Goal: Information Seeking & Learning: Learn about a topic

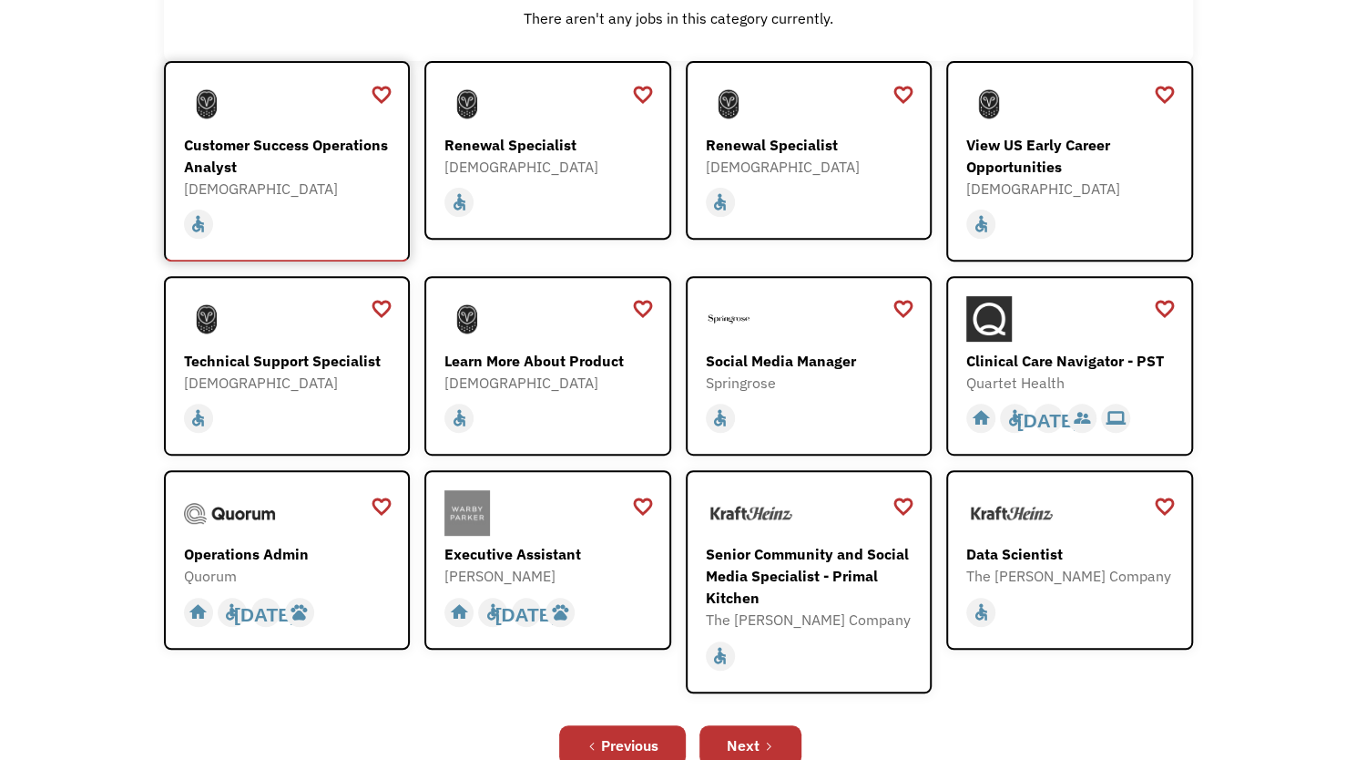
scroll to position [273, 0]
click at [1069, 360] on div "Clinical Care Navigator - PST" at bounding box center [1071, 361] width 211 height 22
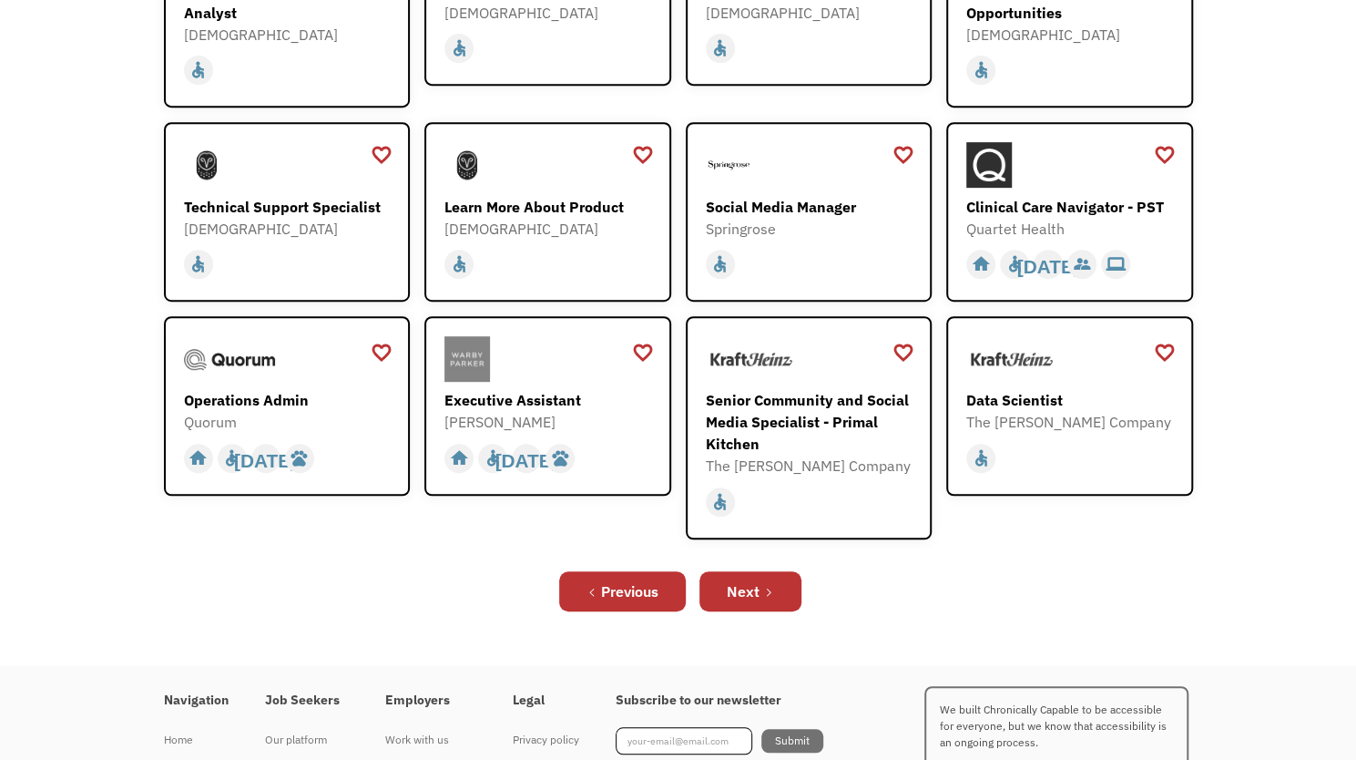
scroll to position [455, 0]
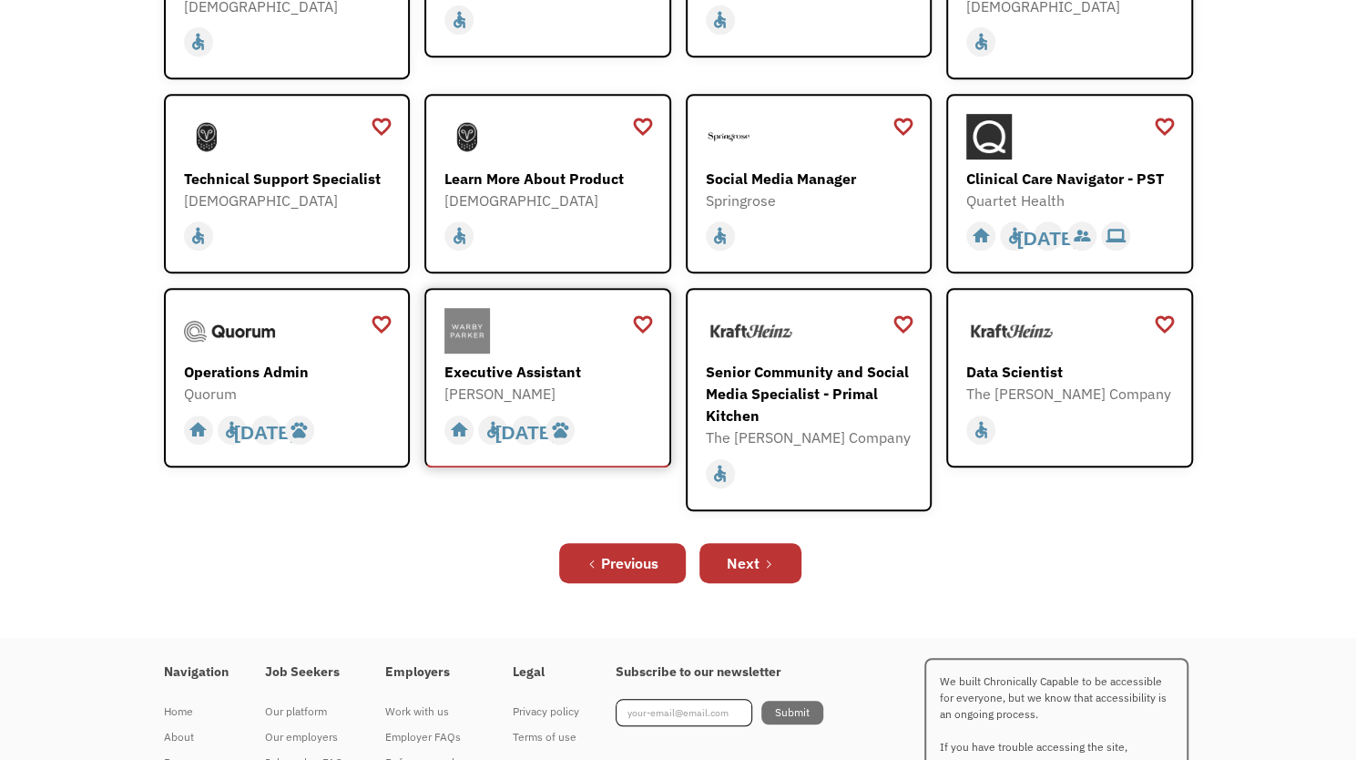
click at [546, 373] on div "Executive Assistant" at bounding box center [549, 372] width 211 height 22
click at [761, 556] on link "Next" at bounding box center [750, 563] width 102 height 40
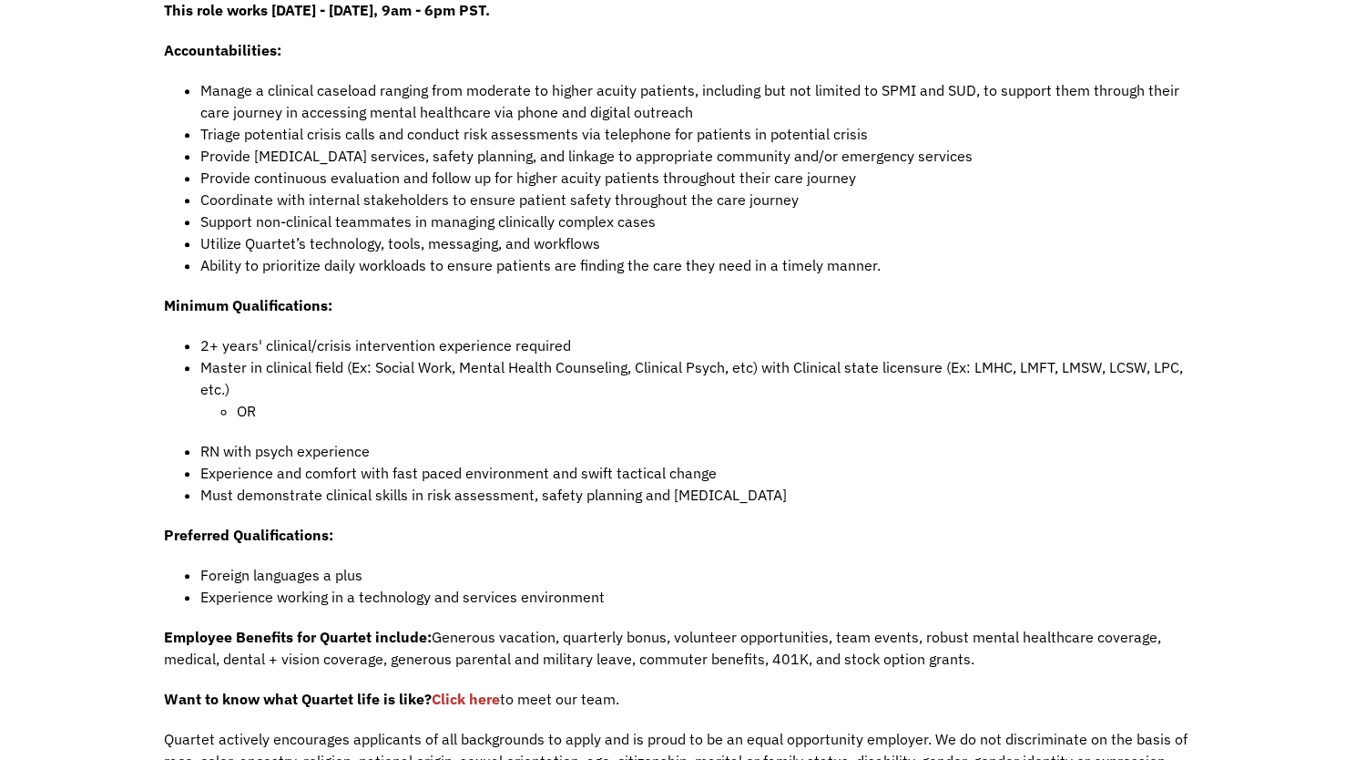
scroll to position [1002, 0]
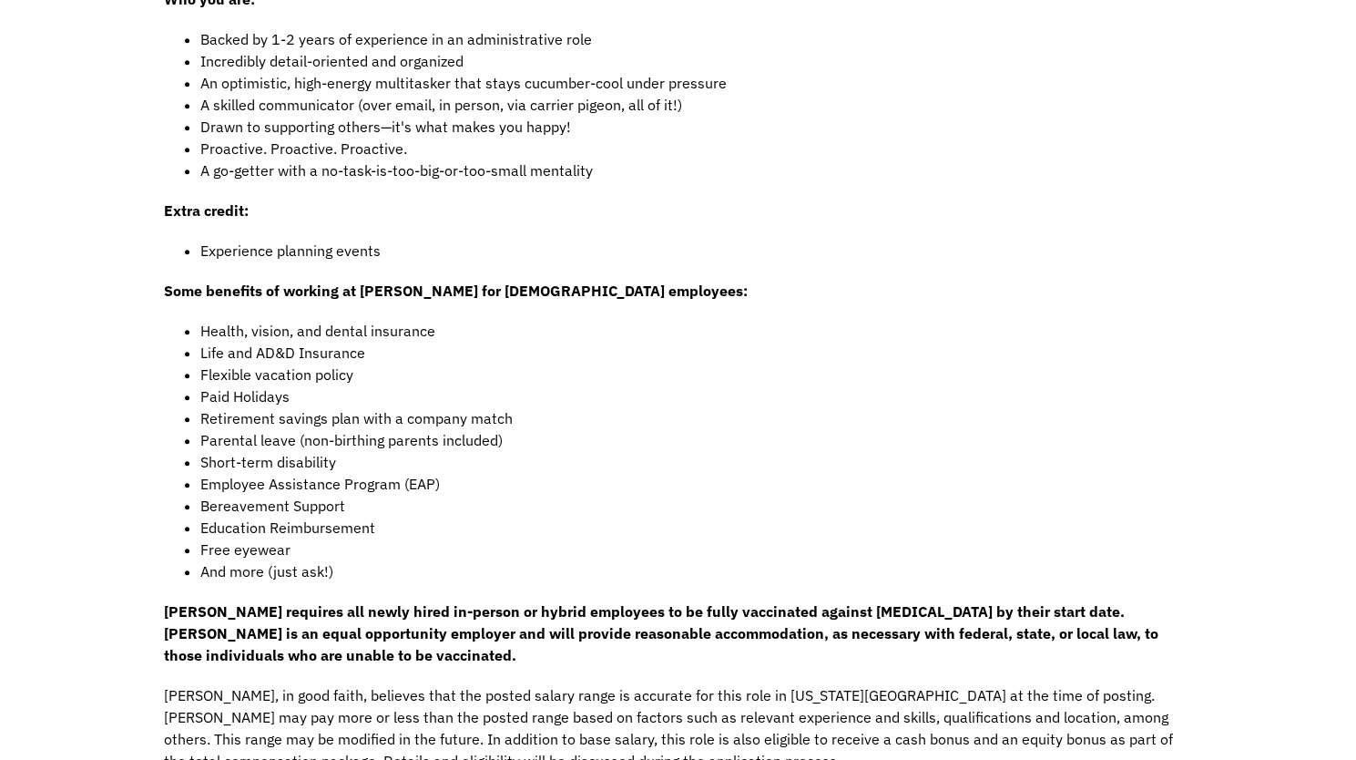
scroll to position [637, 0]
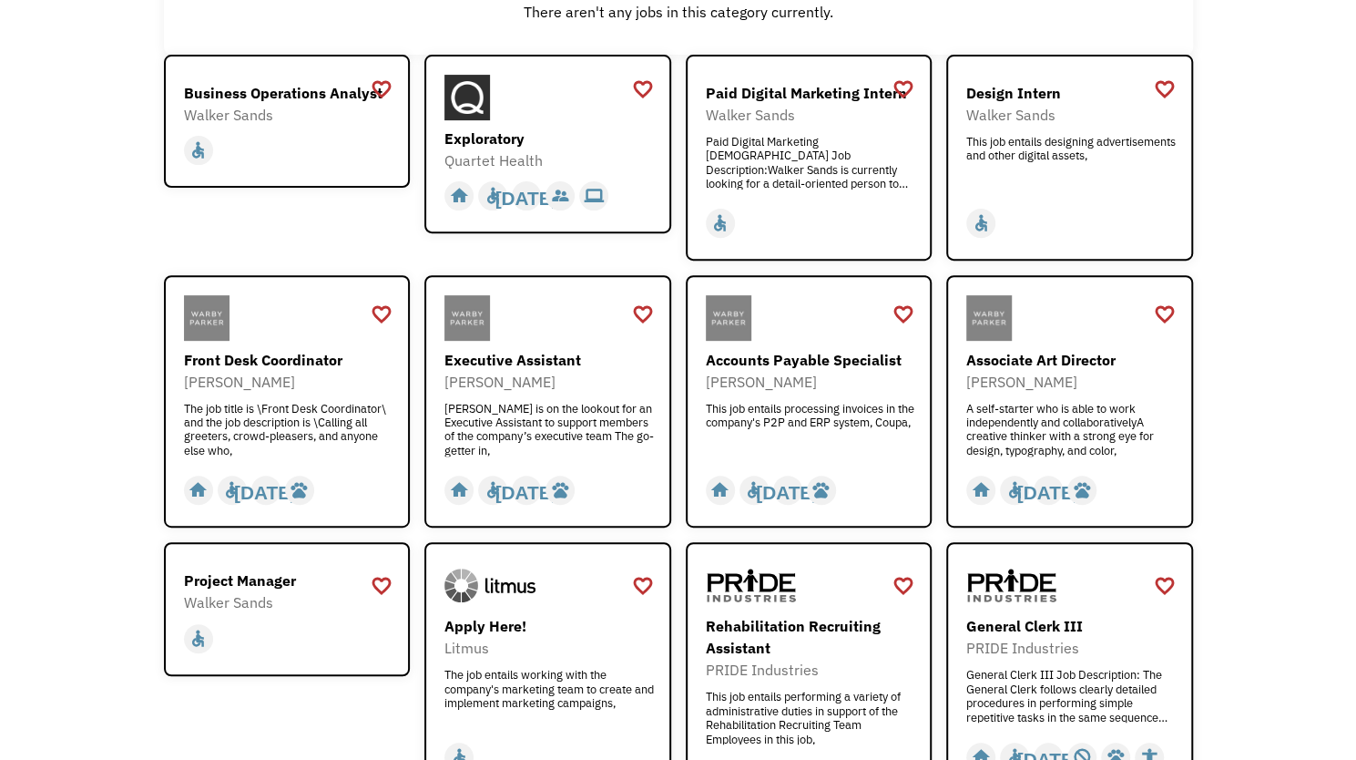
scroll to position [364, 0]
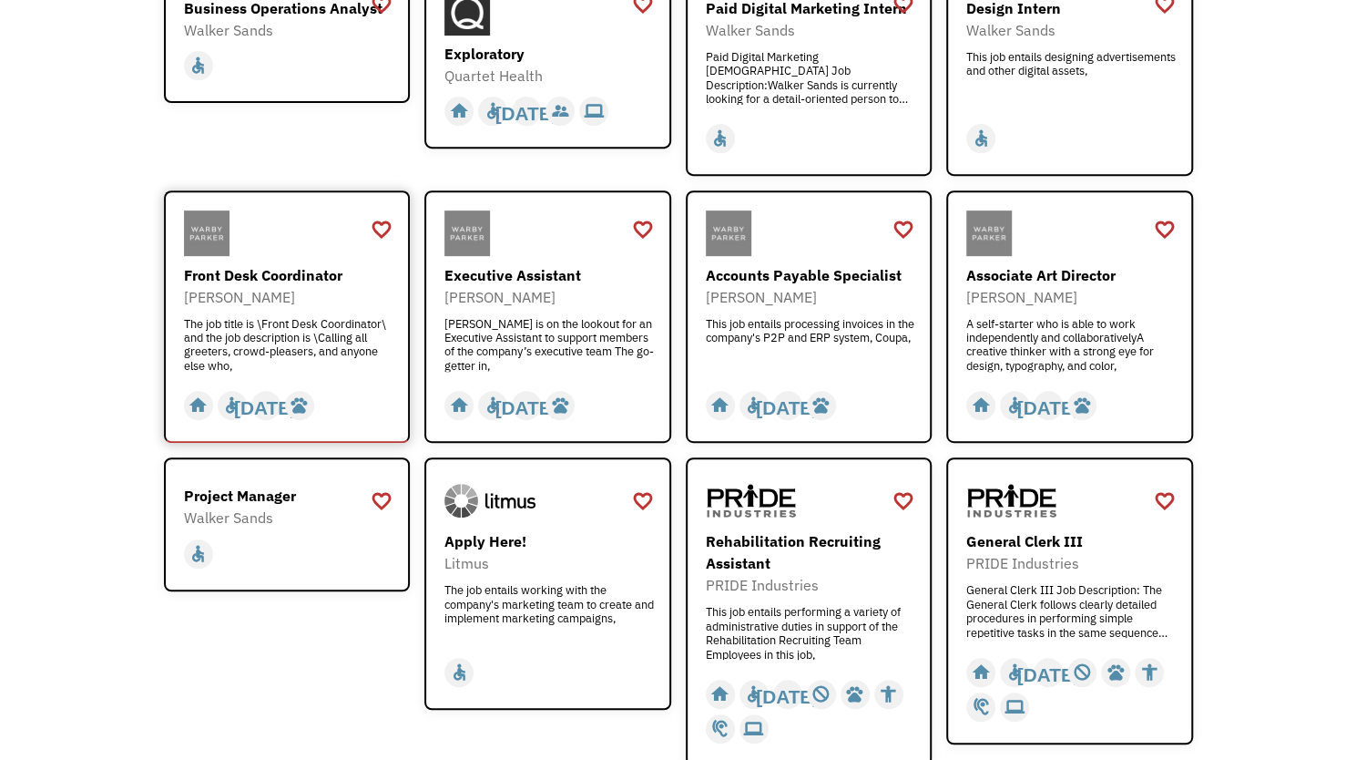
click at [288, 271] on div "Front Desk Coordinator" at bounding box center [289, 275] width 211 height 22
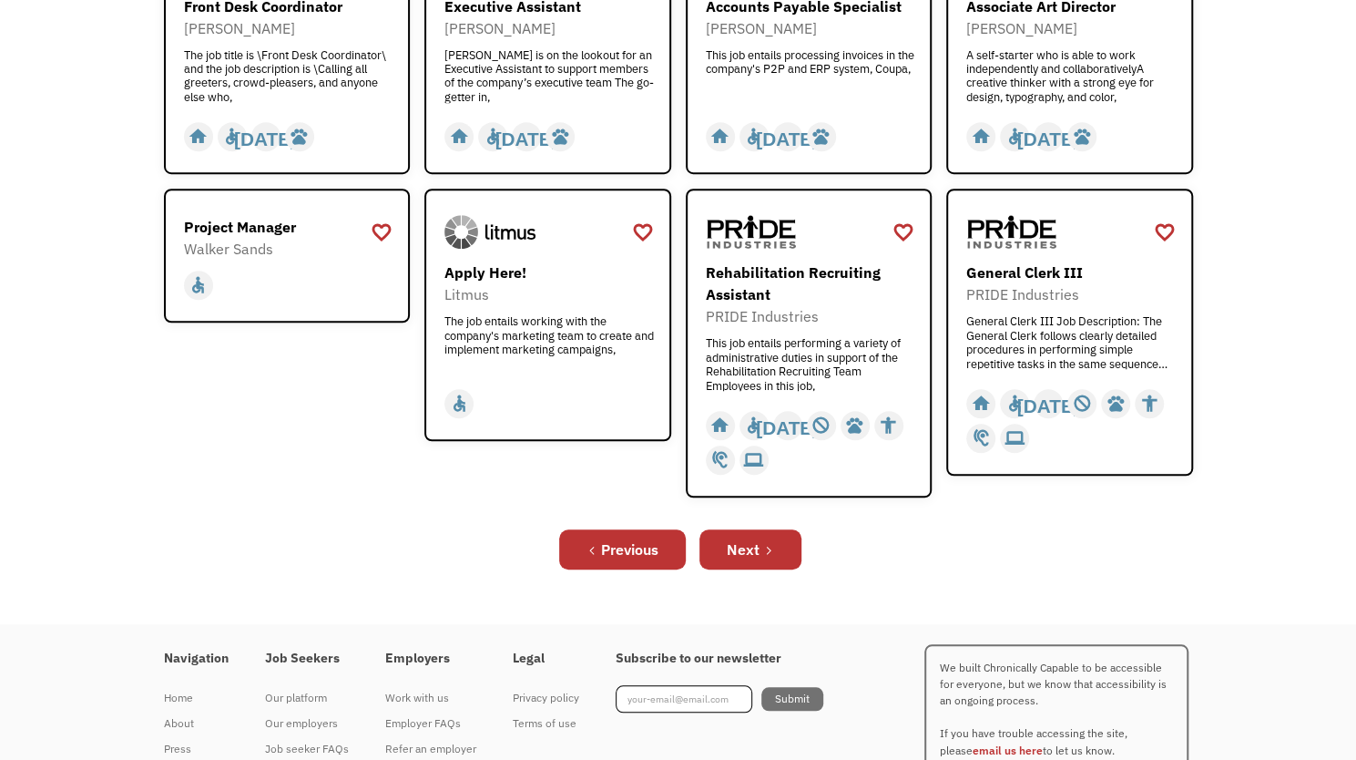
scroll to position [637, 0]
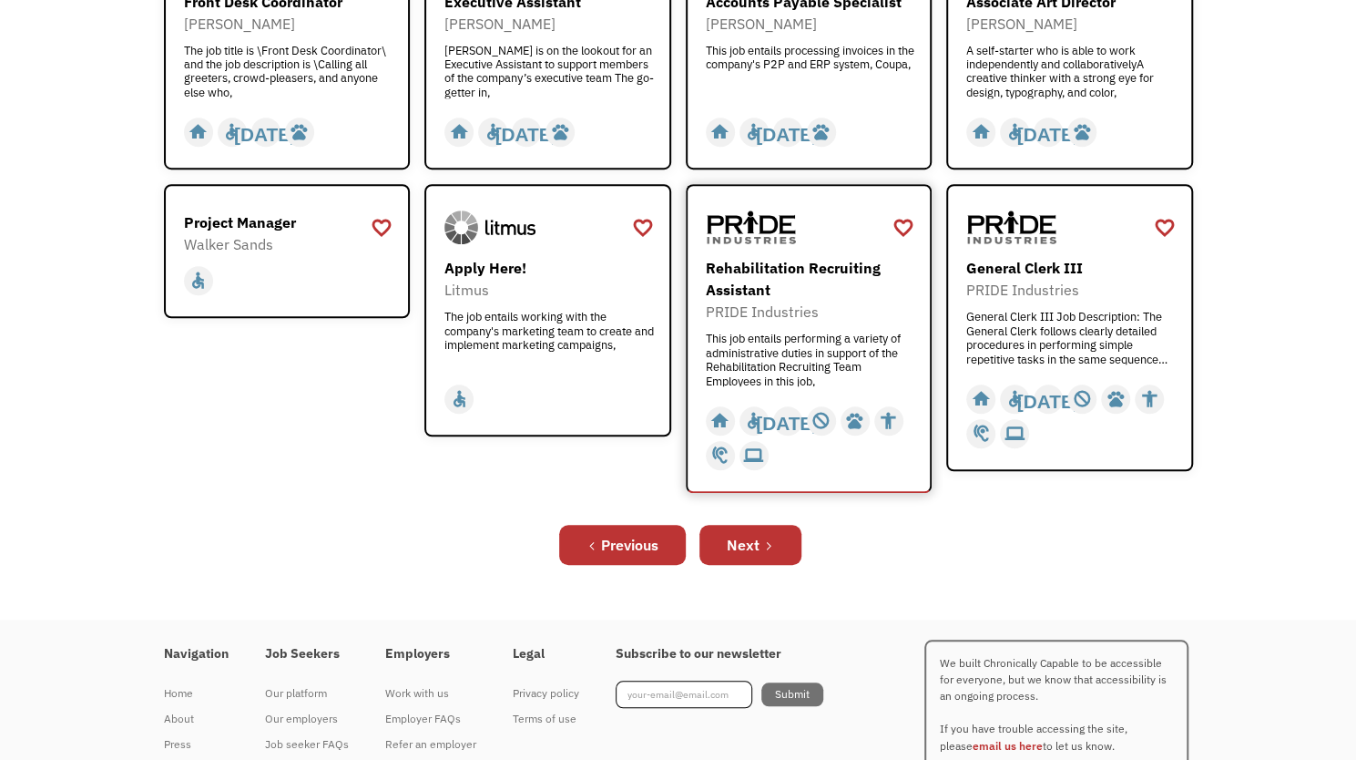
click at [733, 270] on div "Rehabilitation Recruiting Assistant" at bounding box center [811, 279] width 211 height 44
click at [750, 549] on div "Next" at bounding box center [743, 545] width 33 height 22
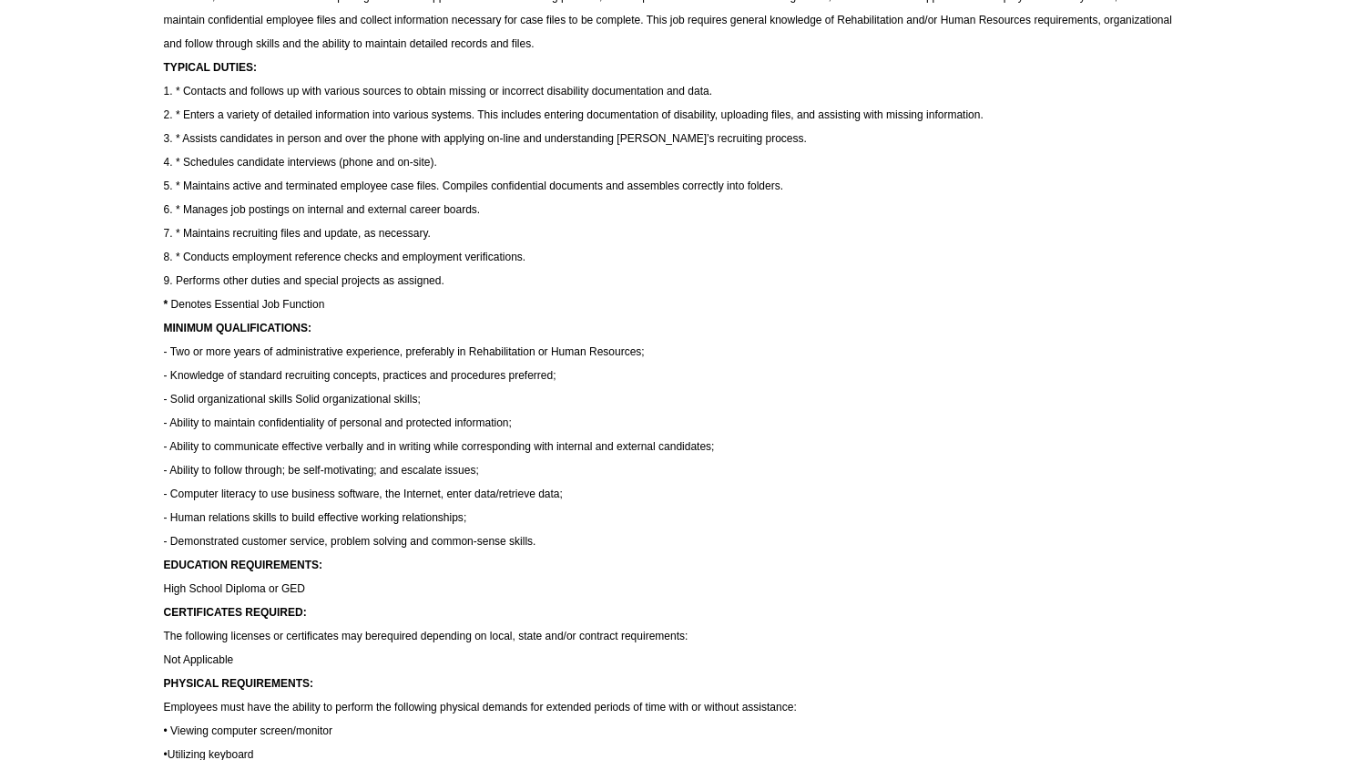
scroll to position [273, 0]
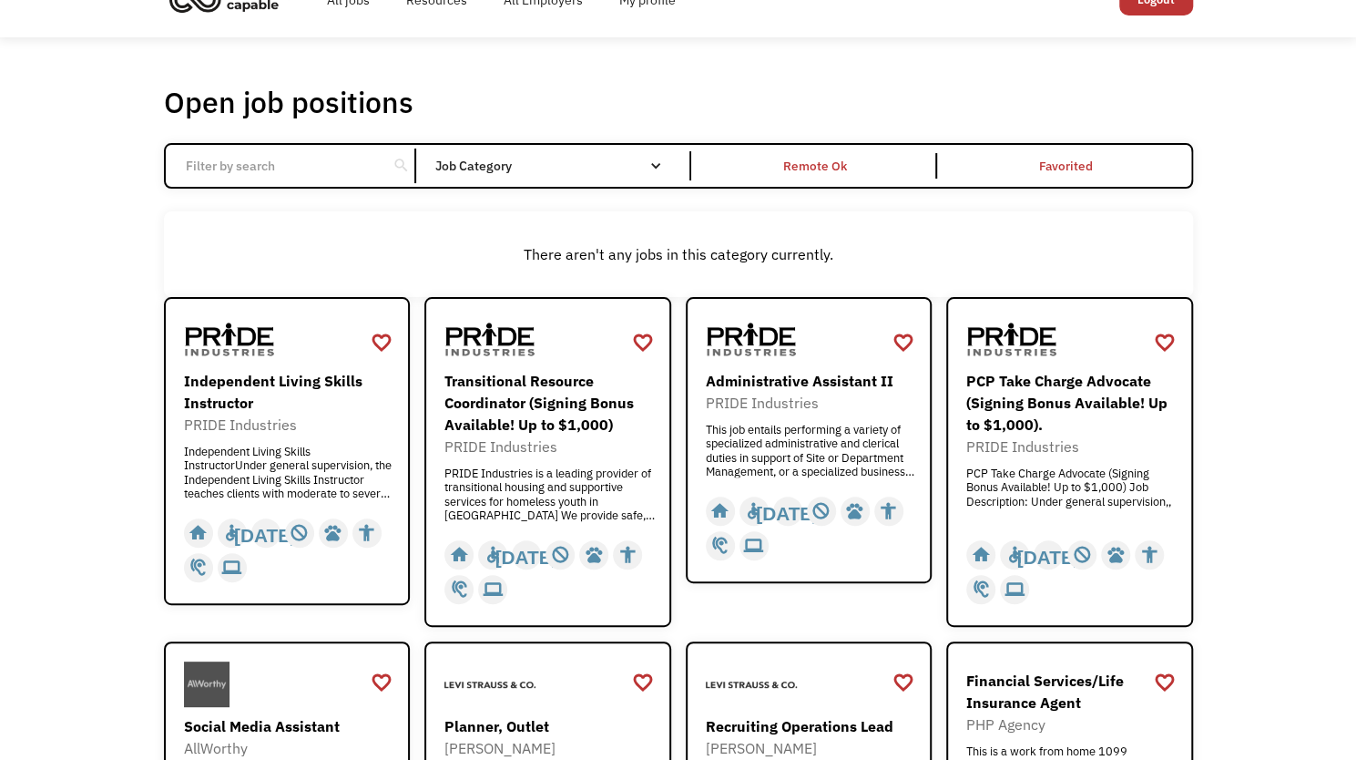
scroll to position [91, 0]
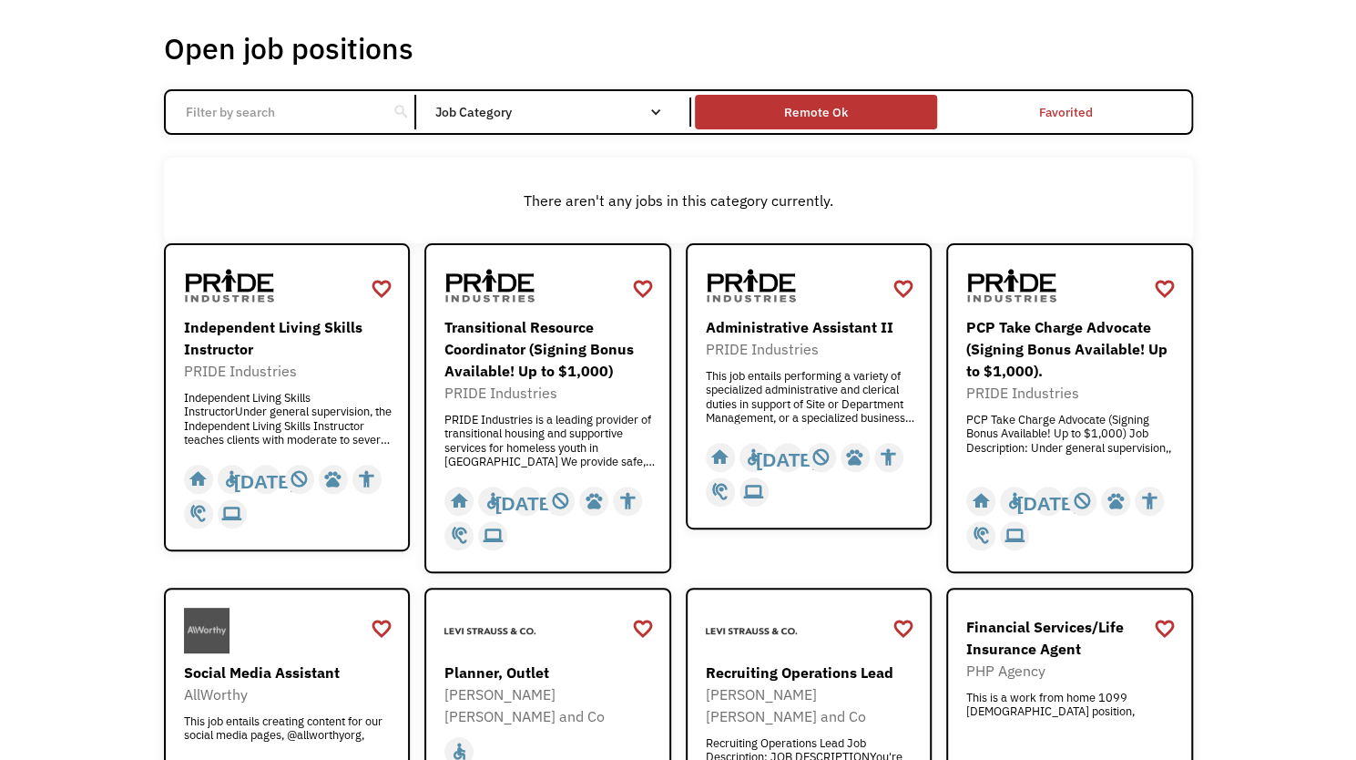
click at [820, 112] on div "Remote Ok" at bounding box center [816, 112] width 64 height 22
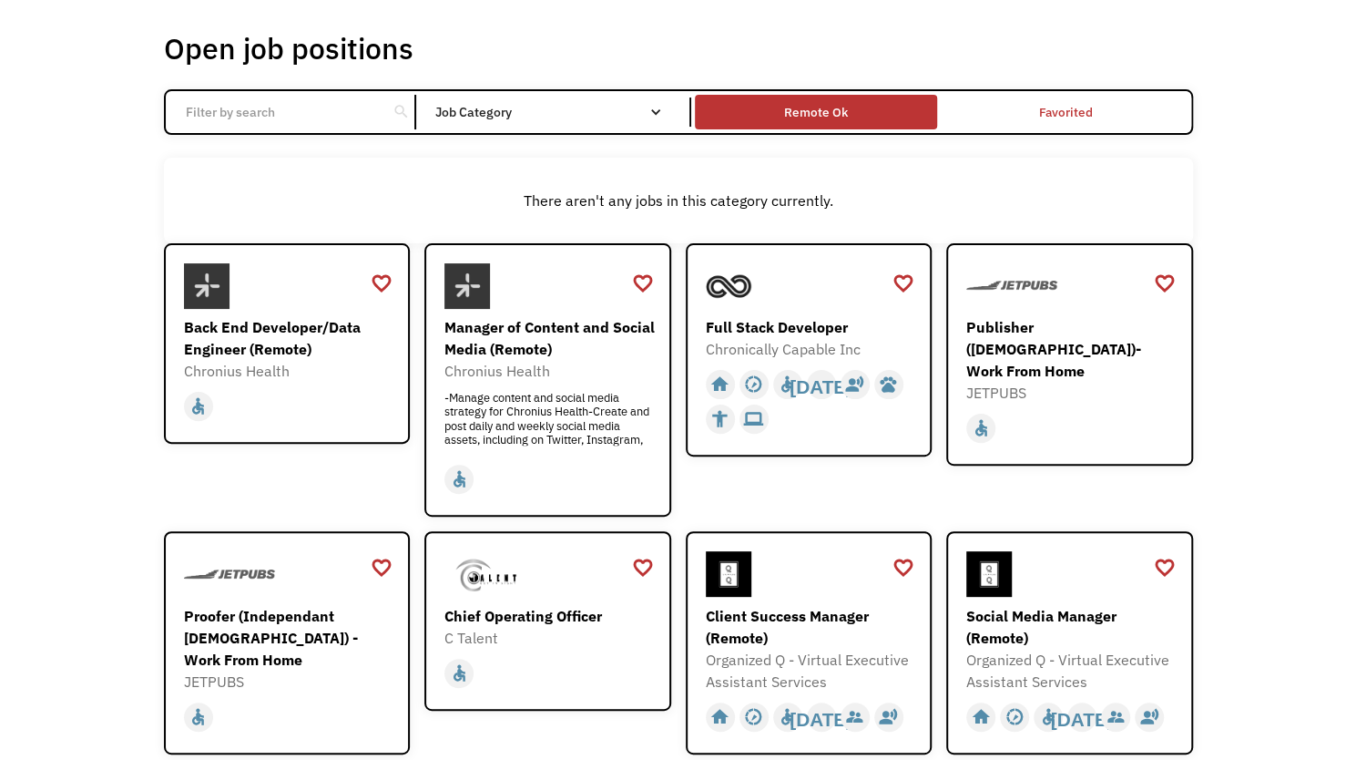
click at [847, 114] on div "Remote Ok" at bounding box center [816, 111] width 242 height 25
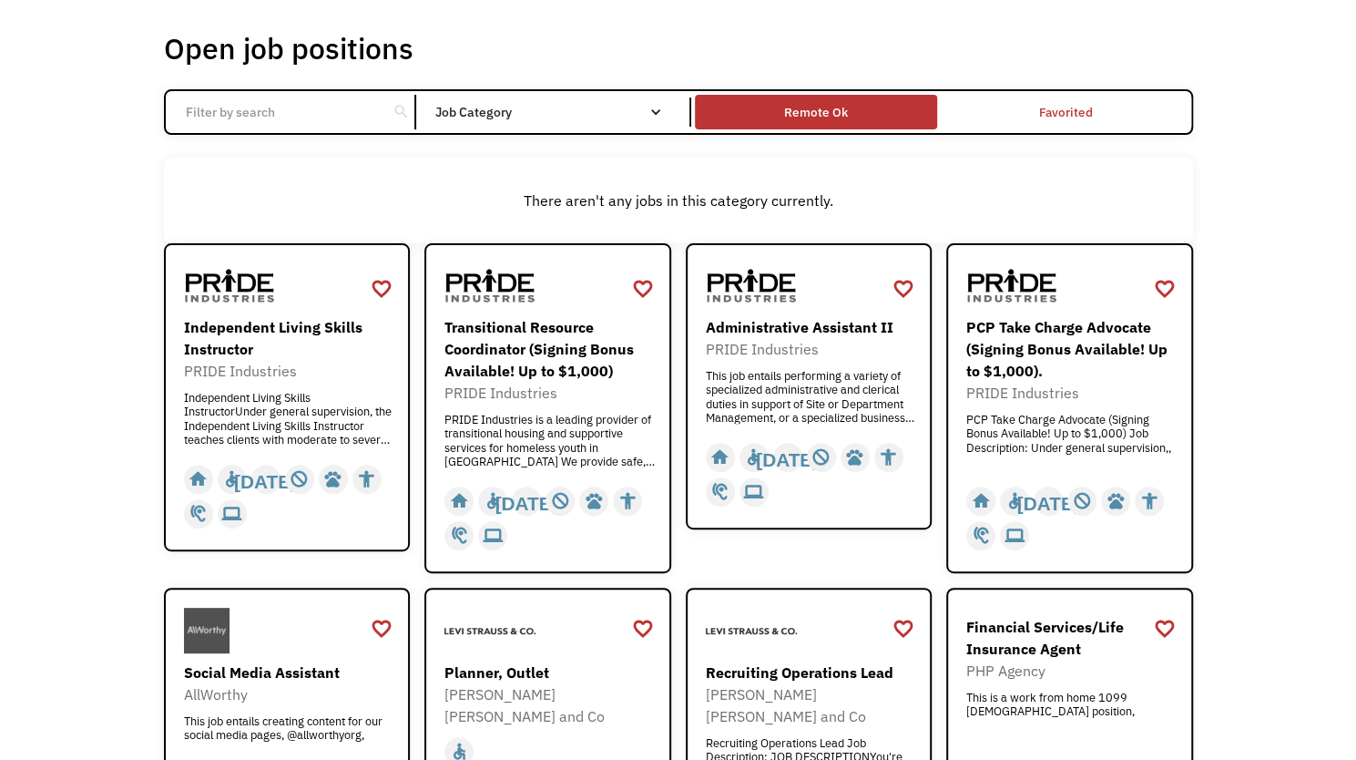
click at [845, 116] on div "Remote Ok" at bounding box center [816, 112] width 64 height 22
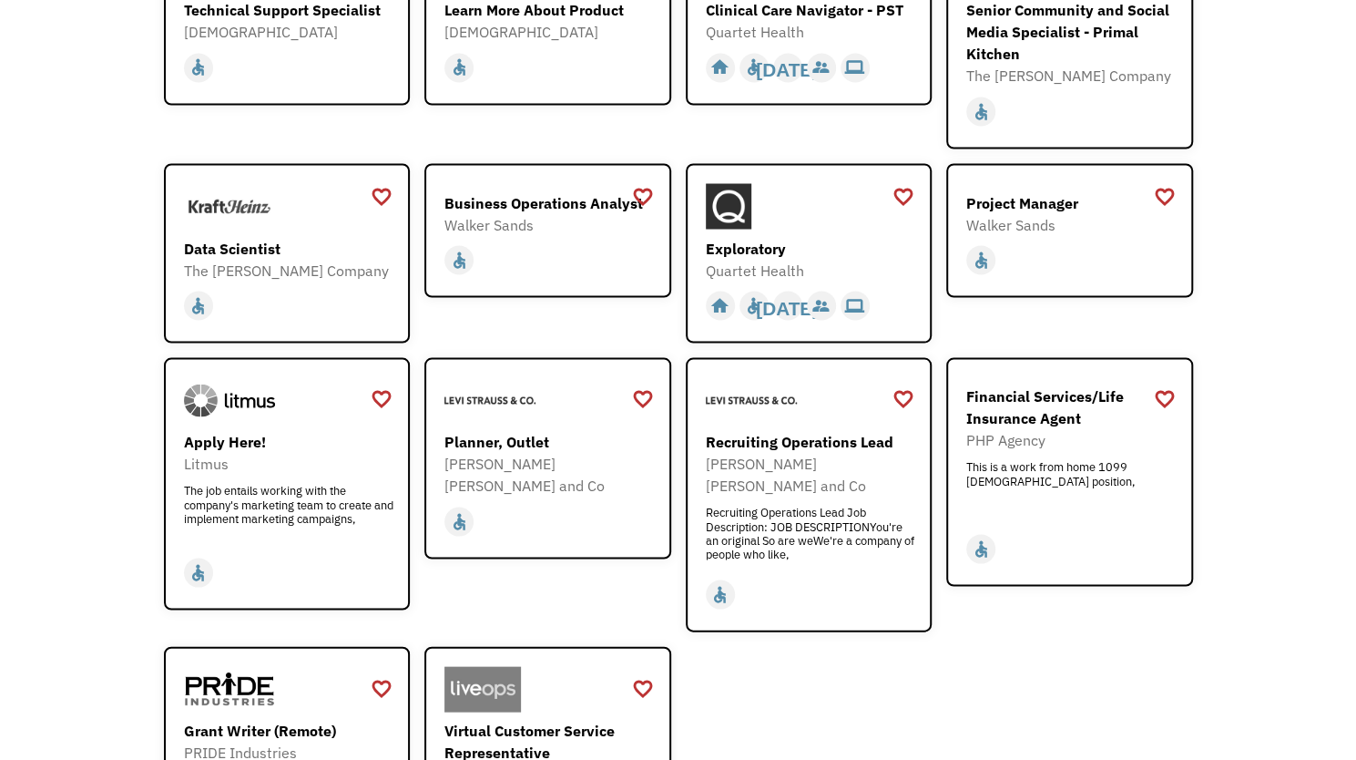
scroll to position [2277, 0]
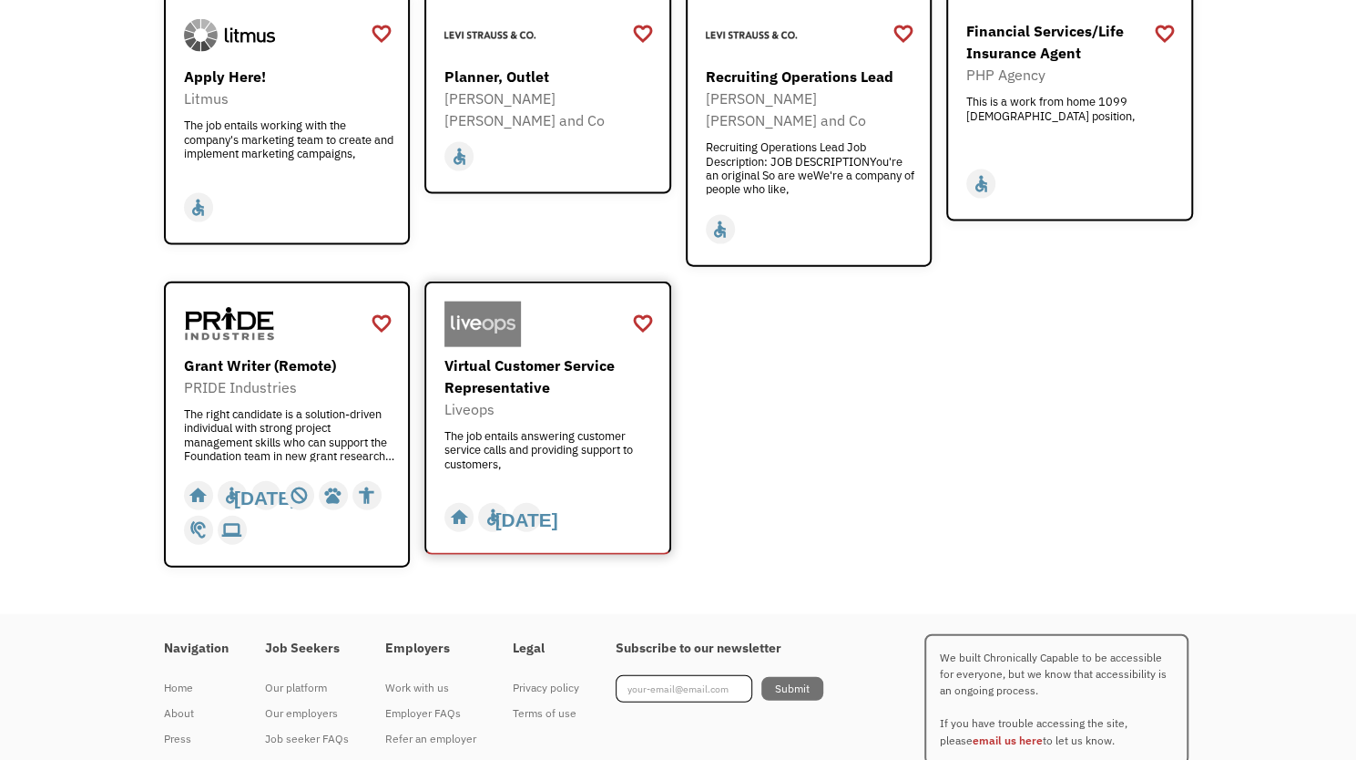
click at [514, 354] on div "Virtual Customer Service Representative" at bounding box center [549, 376] width 211 height 44
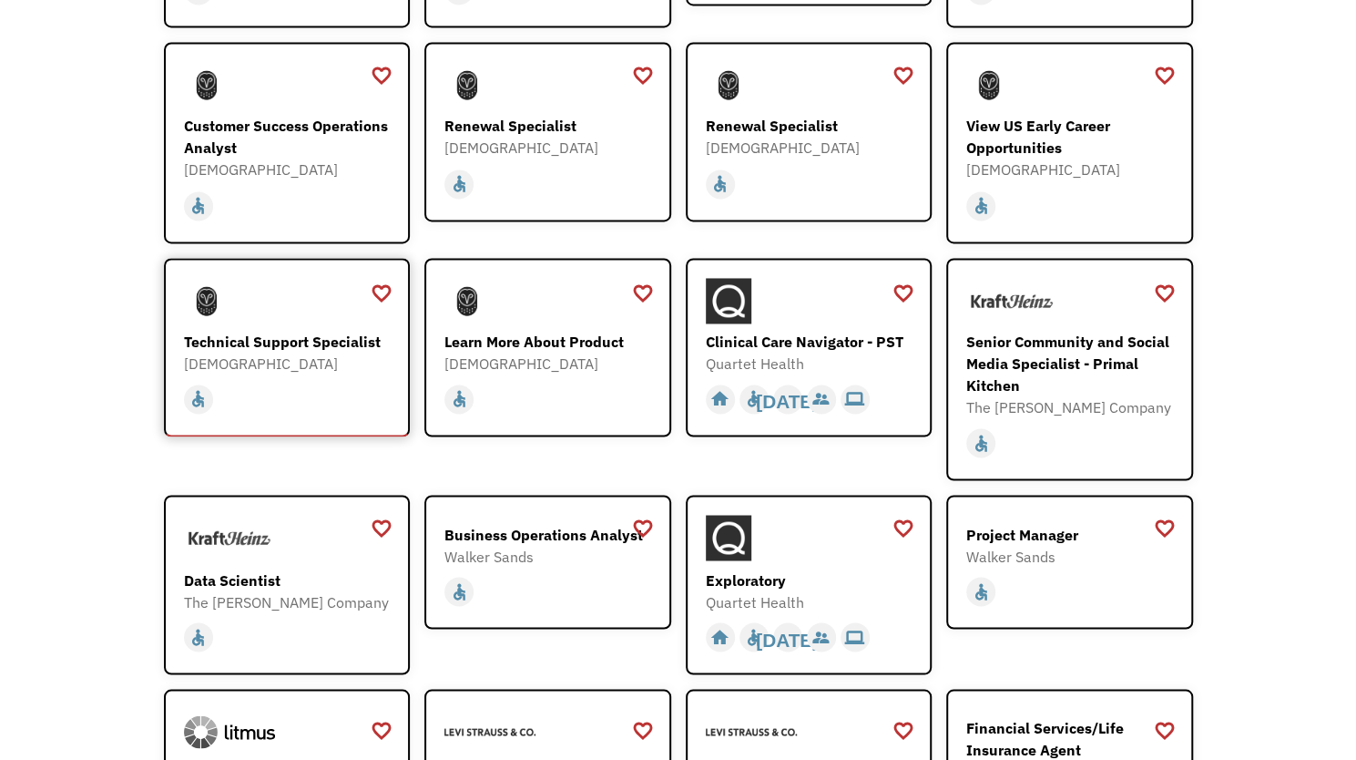
scroll to position [1576, 0]
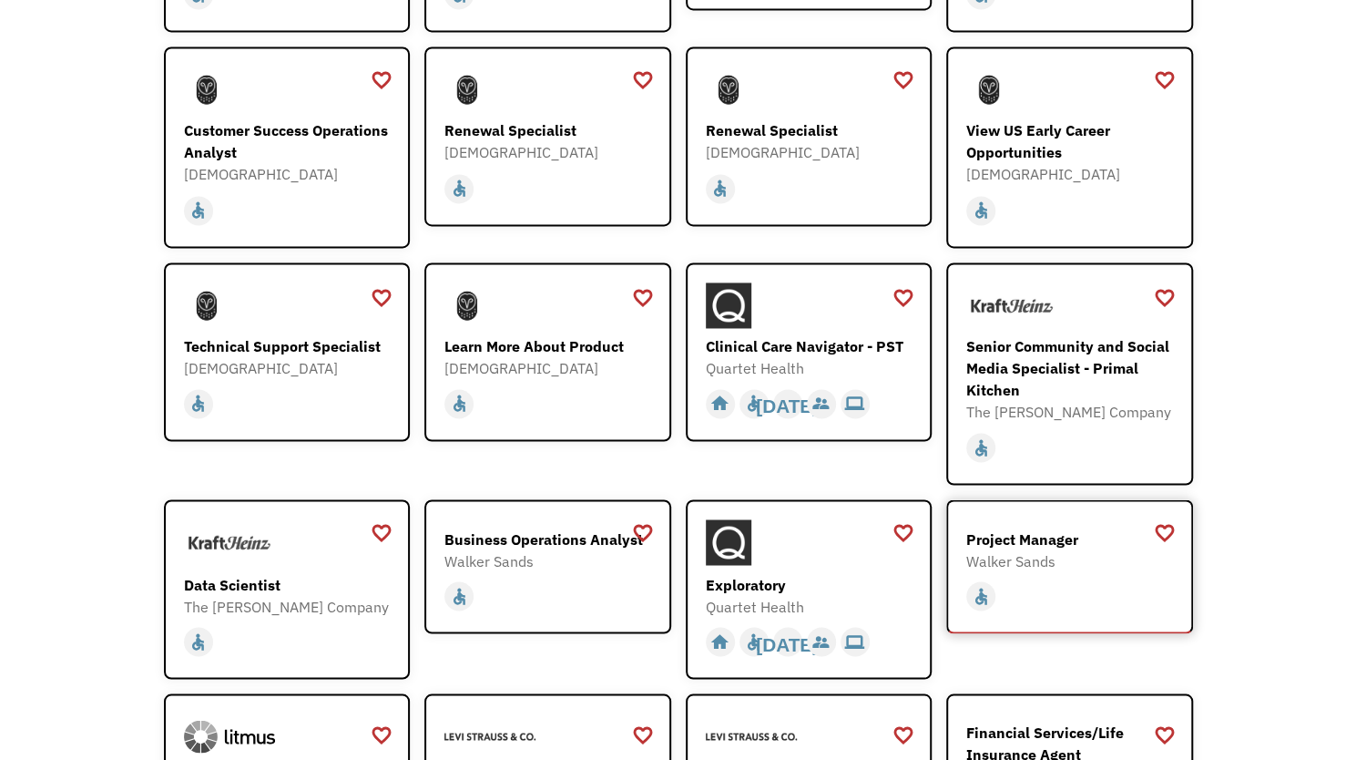
click at [1038, 527] on div "Project Manager" at bounding box center [1071, 538] width 211 height 22
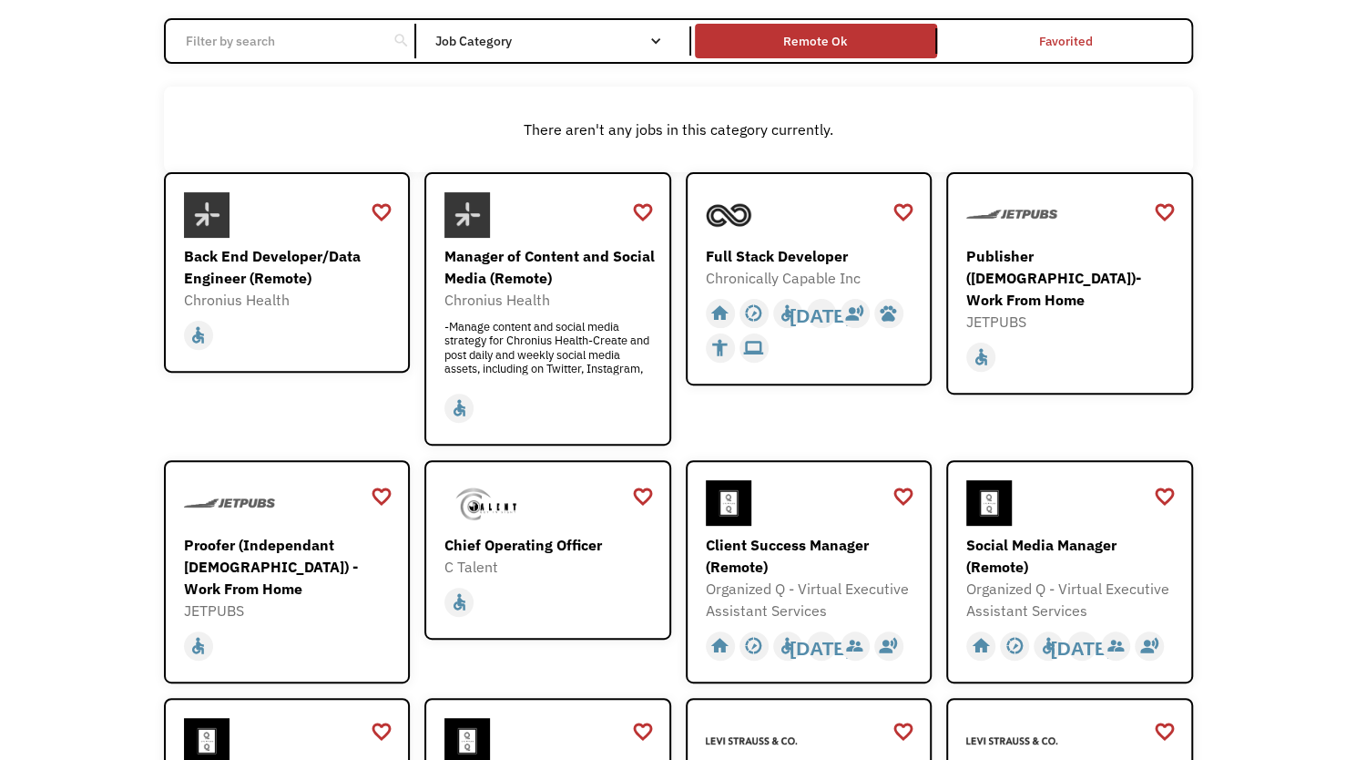
scroll to position [0, 0]
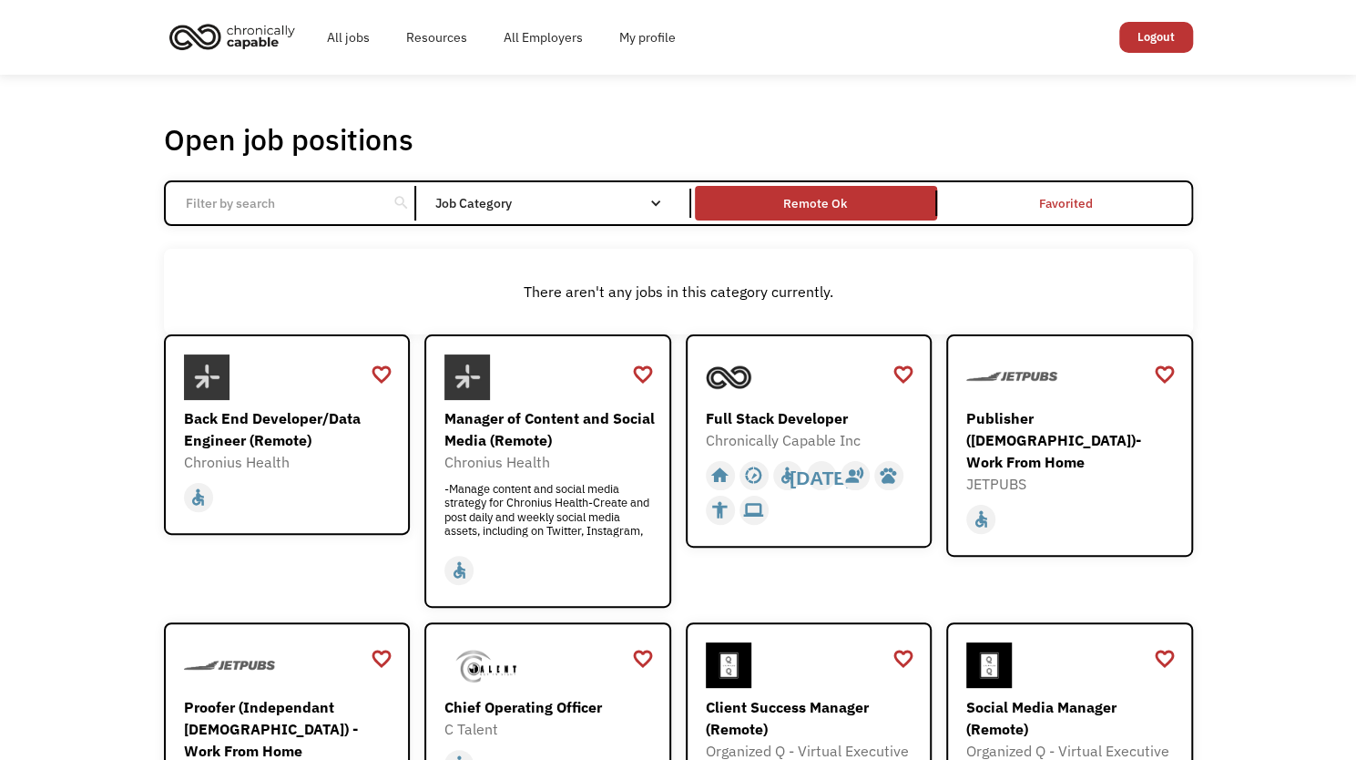
click at [691, 185] on div "Remote Ok" at bounding box center [816, 203] width 250 height 42
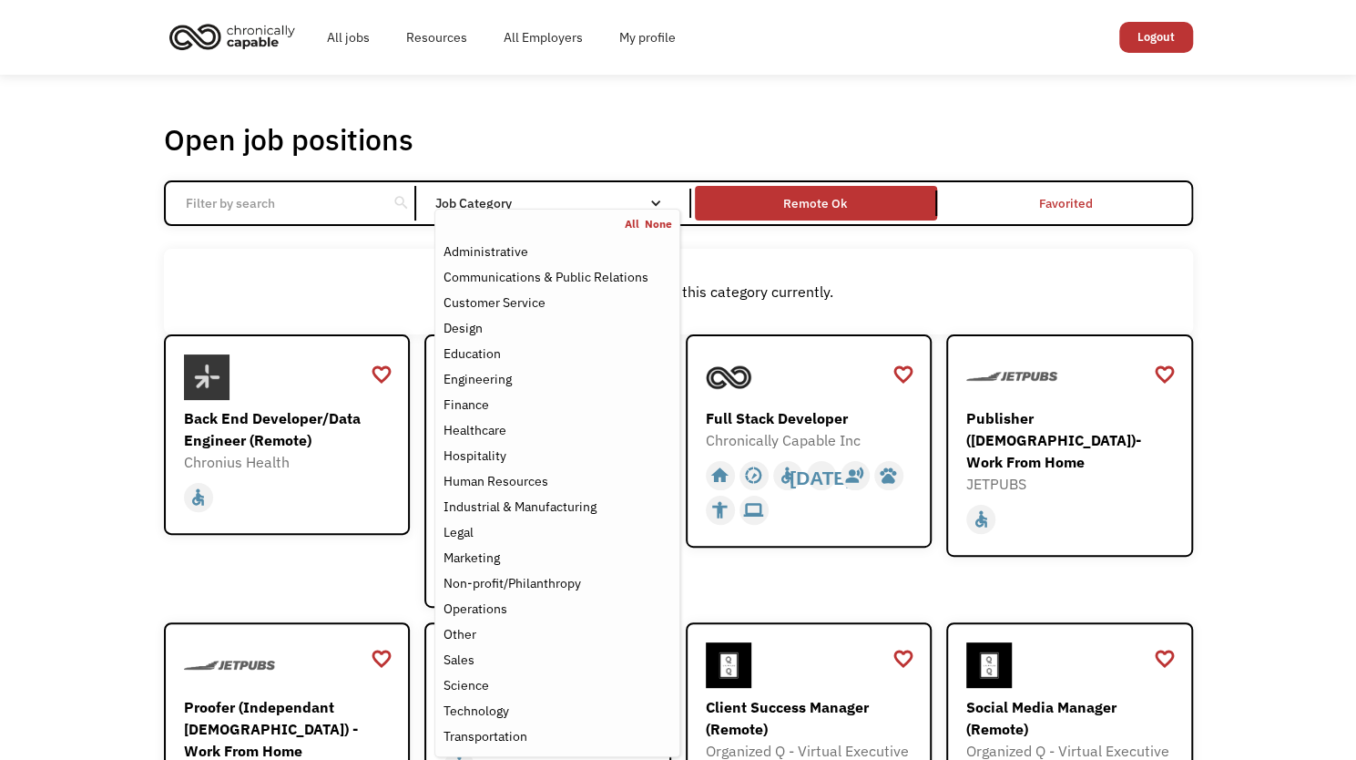
click at [643, 200] on div "Job Category" at bounding box center [556, 203] width 245 height 13
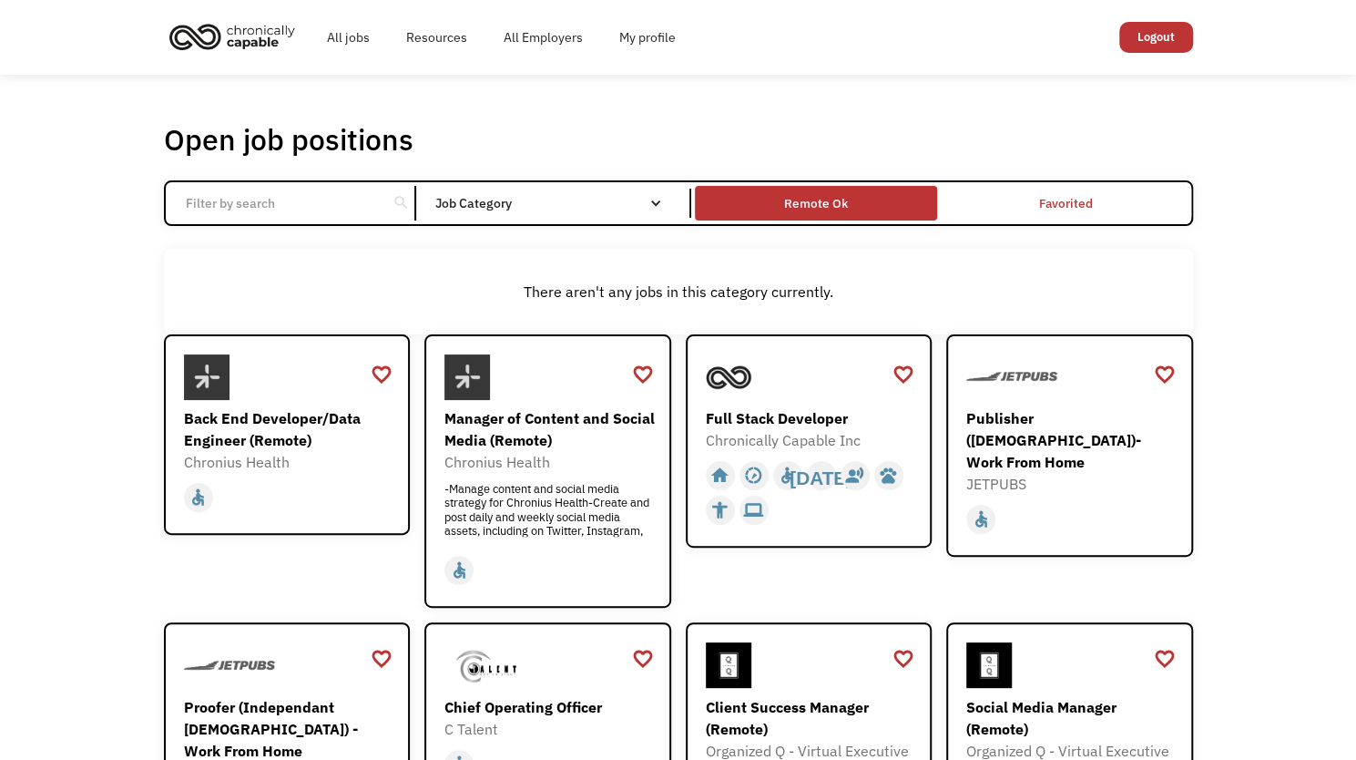
click at [805, 200] on div "Remote Ok" at bounding box center [816, 203] width 64 height 22
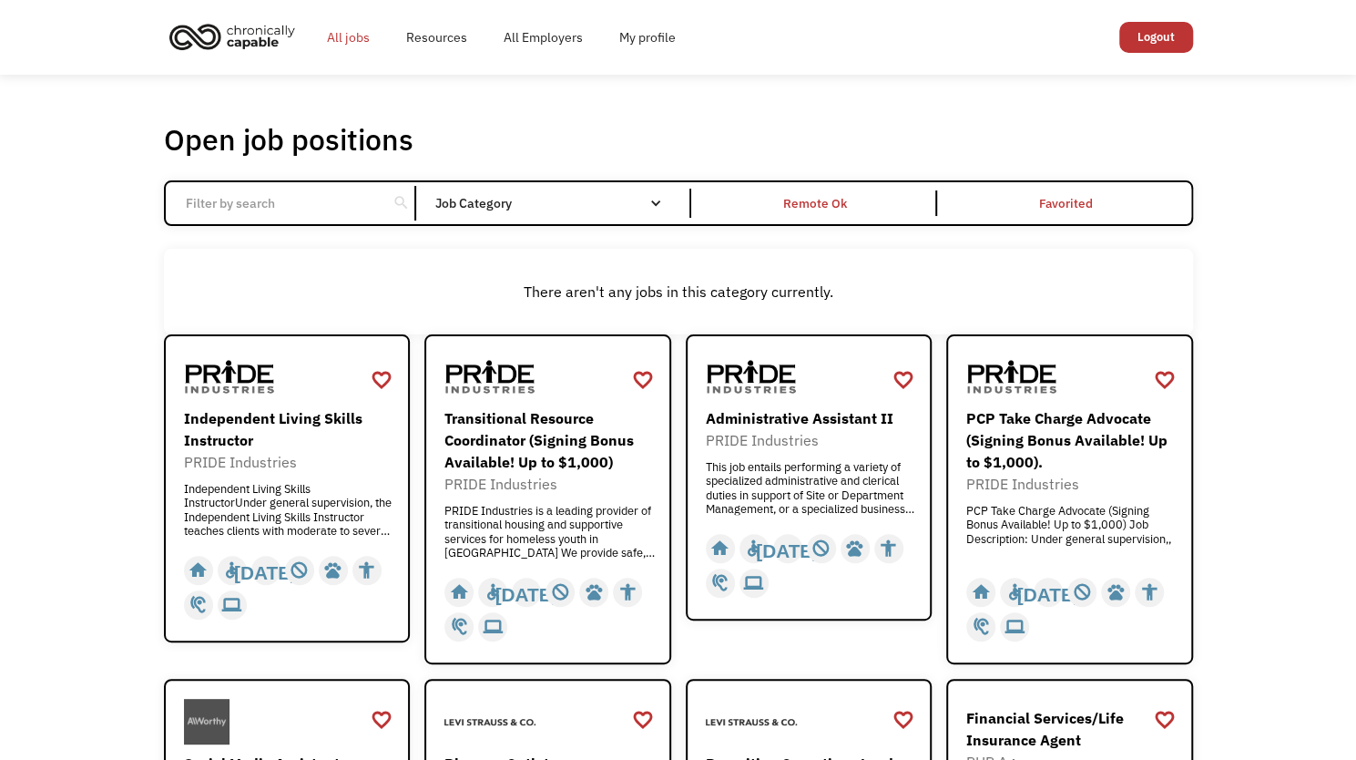
click at [346, 36] on link "All jobs" at bounding box center [348, 37] width 79 height 58
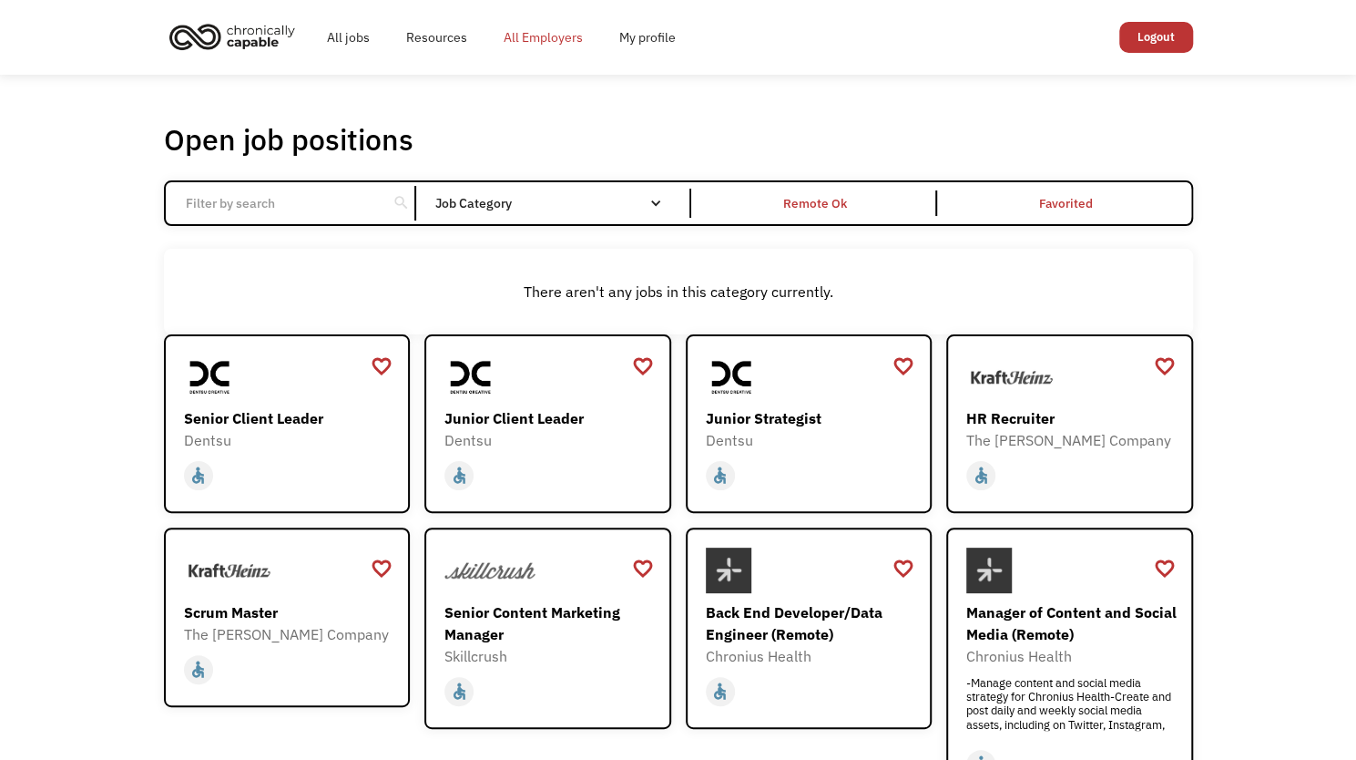
click at [533, 38] on link "All Employers" at bounding box center [543, 37] width 116 height 58
click at [343, 36] on link "All jobs" at bounding box center [348, 37] width 79 height 58
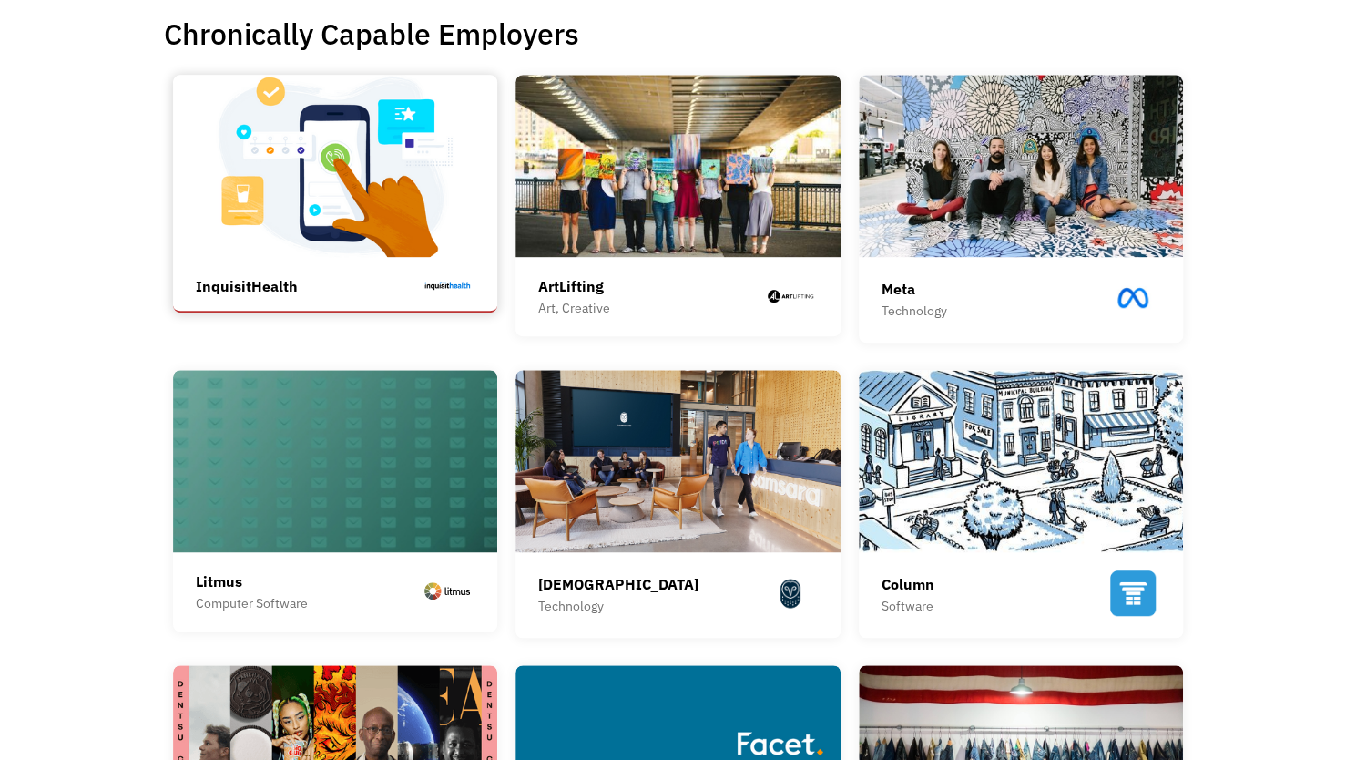
scroll to position [455, 0]
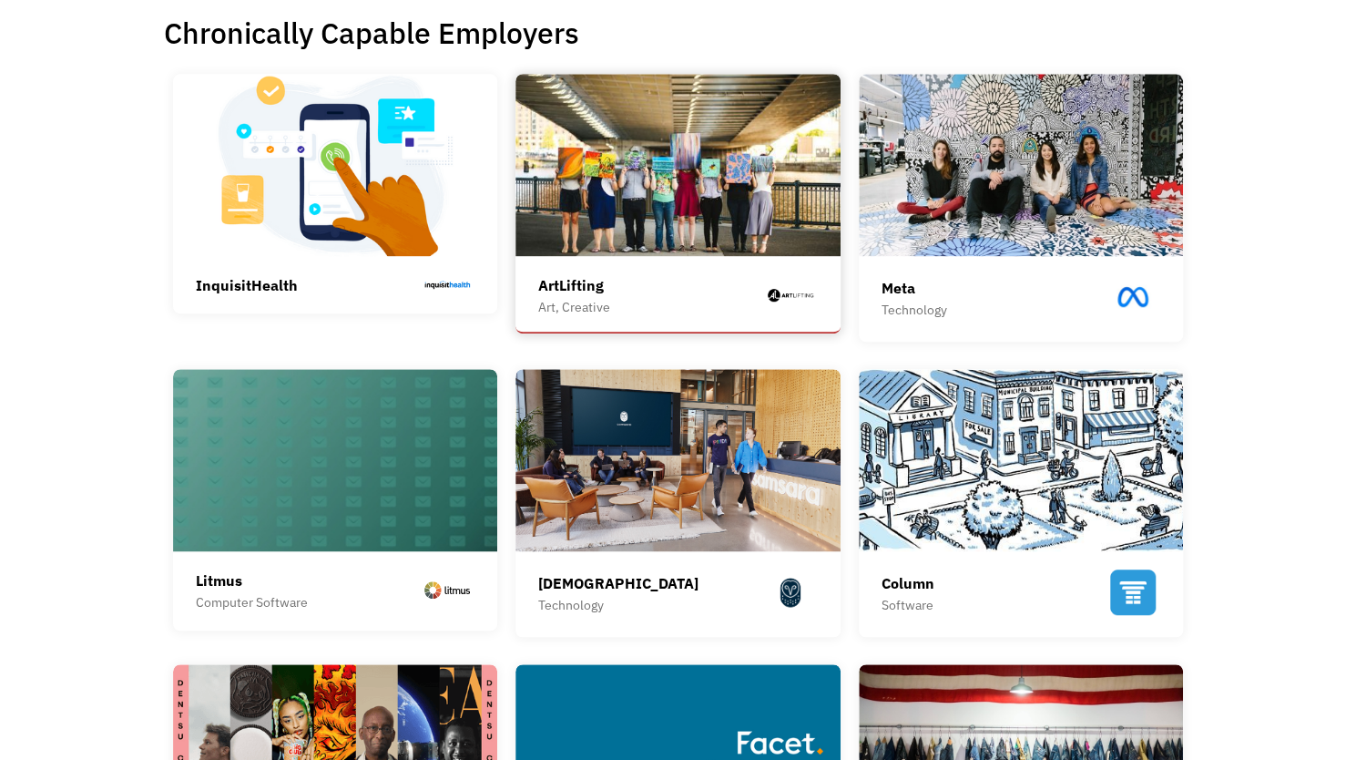
click at [693, 178] on img at bounding box center [677, 165] width 325 height 182
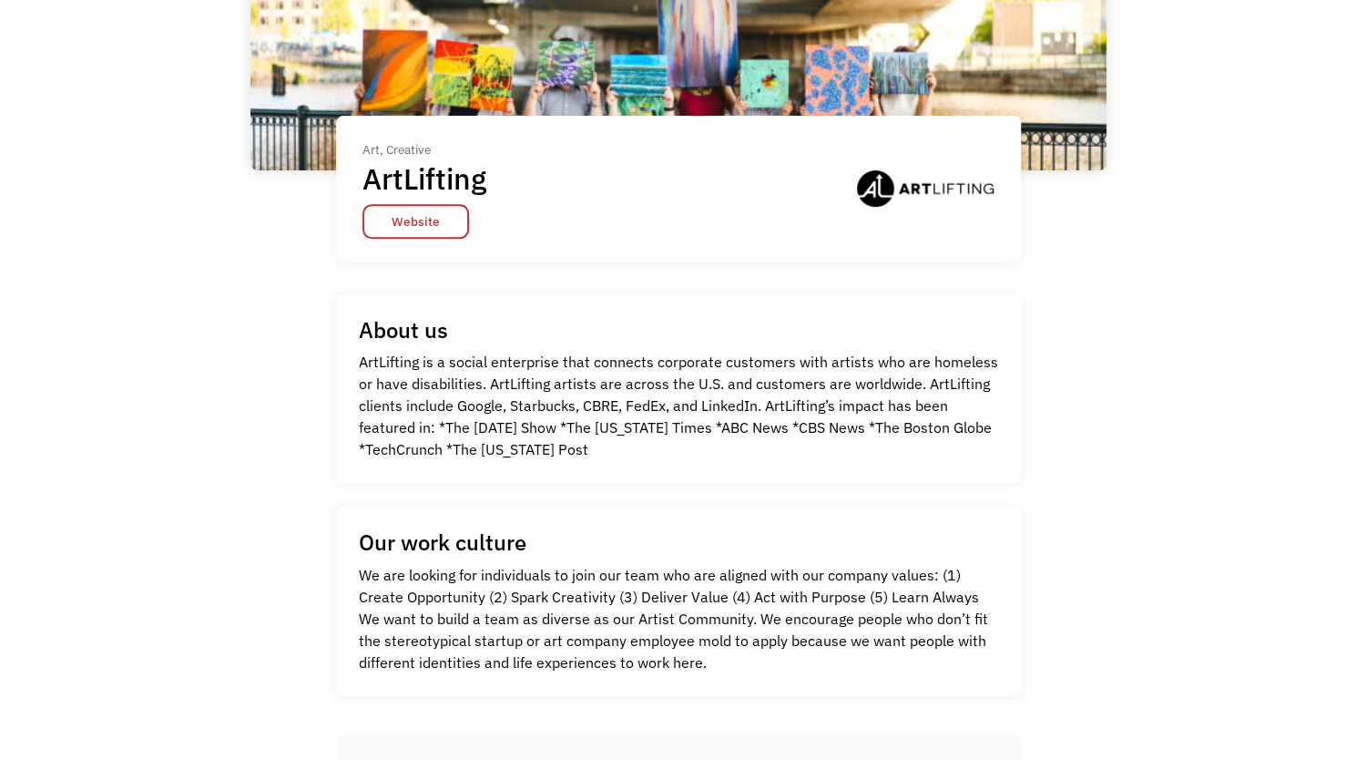
scroll to position [273, 0]
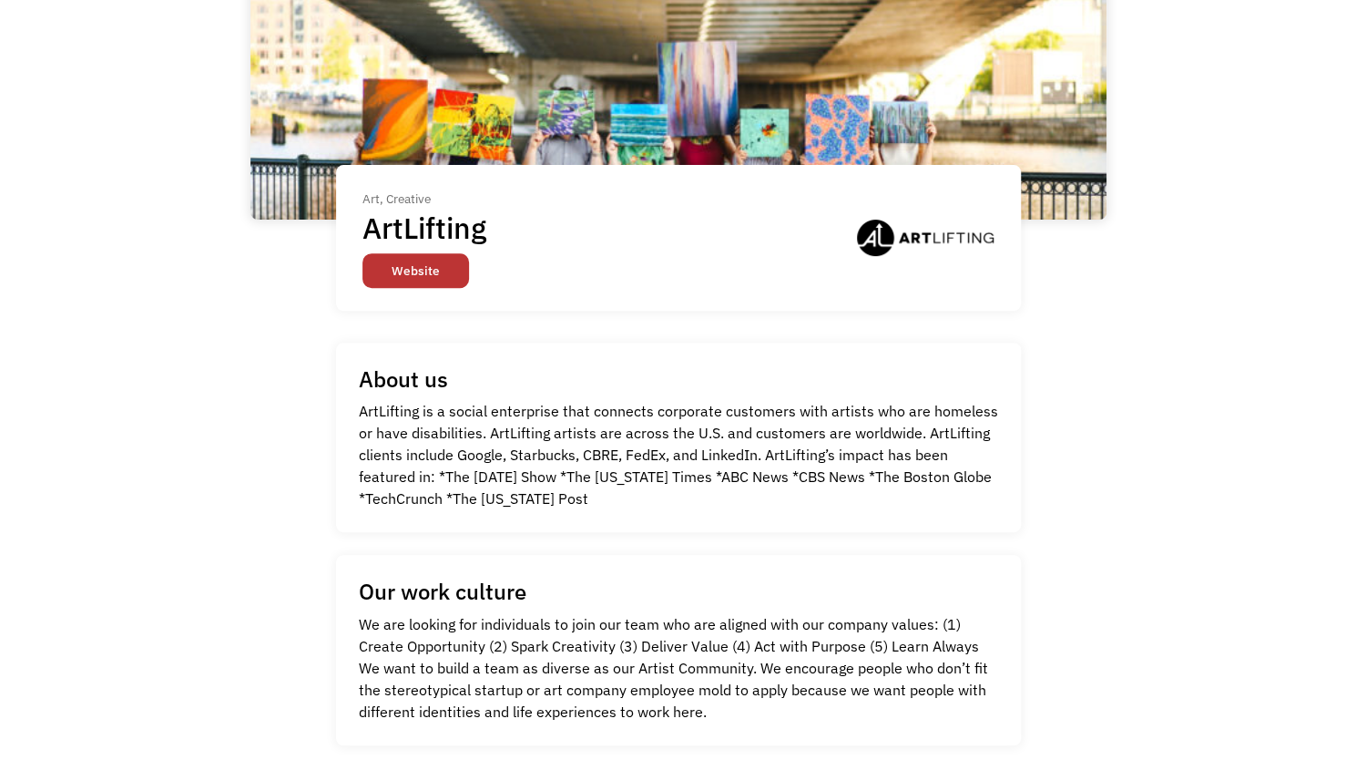
click at [465, 282] on link "Website" at bounding box center [415, 270] width 107 height 35
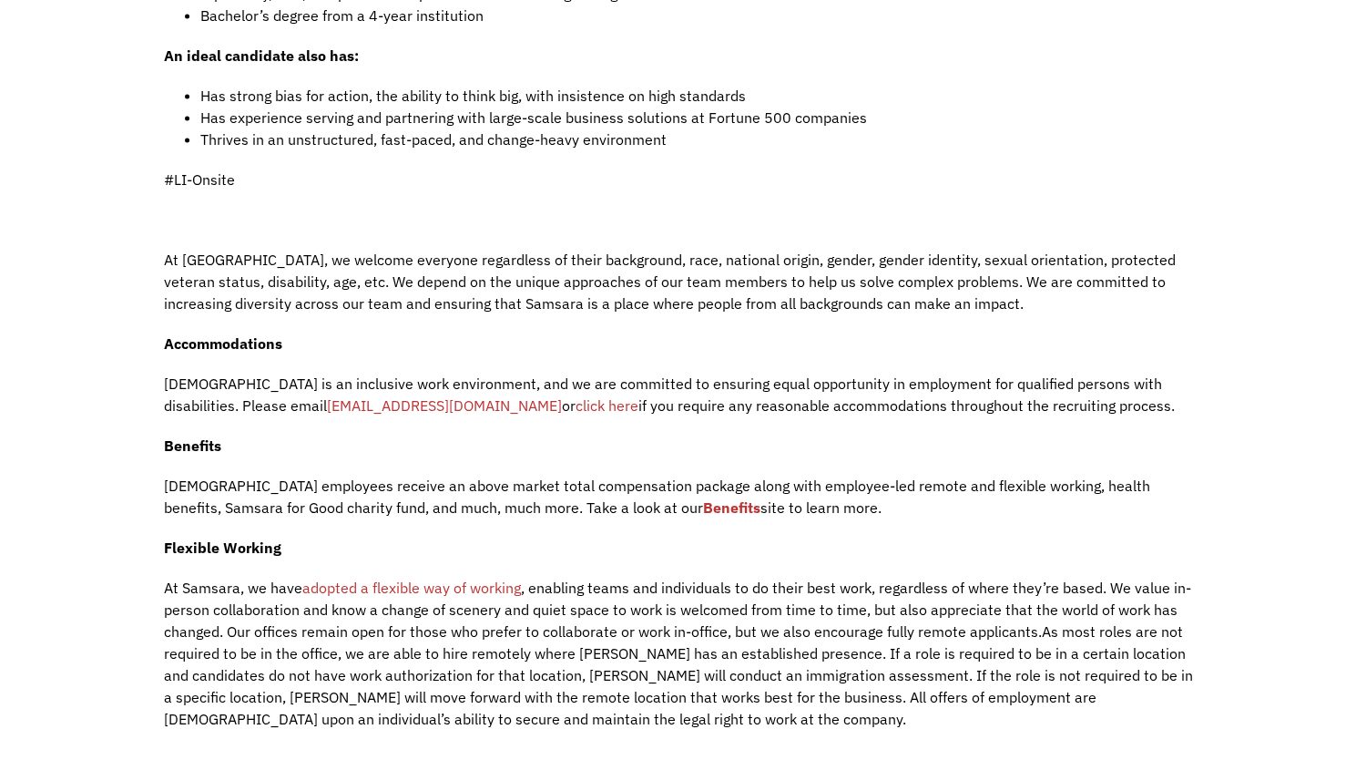
scroll to position [2277, 0]
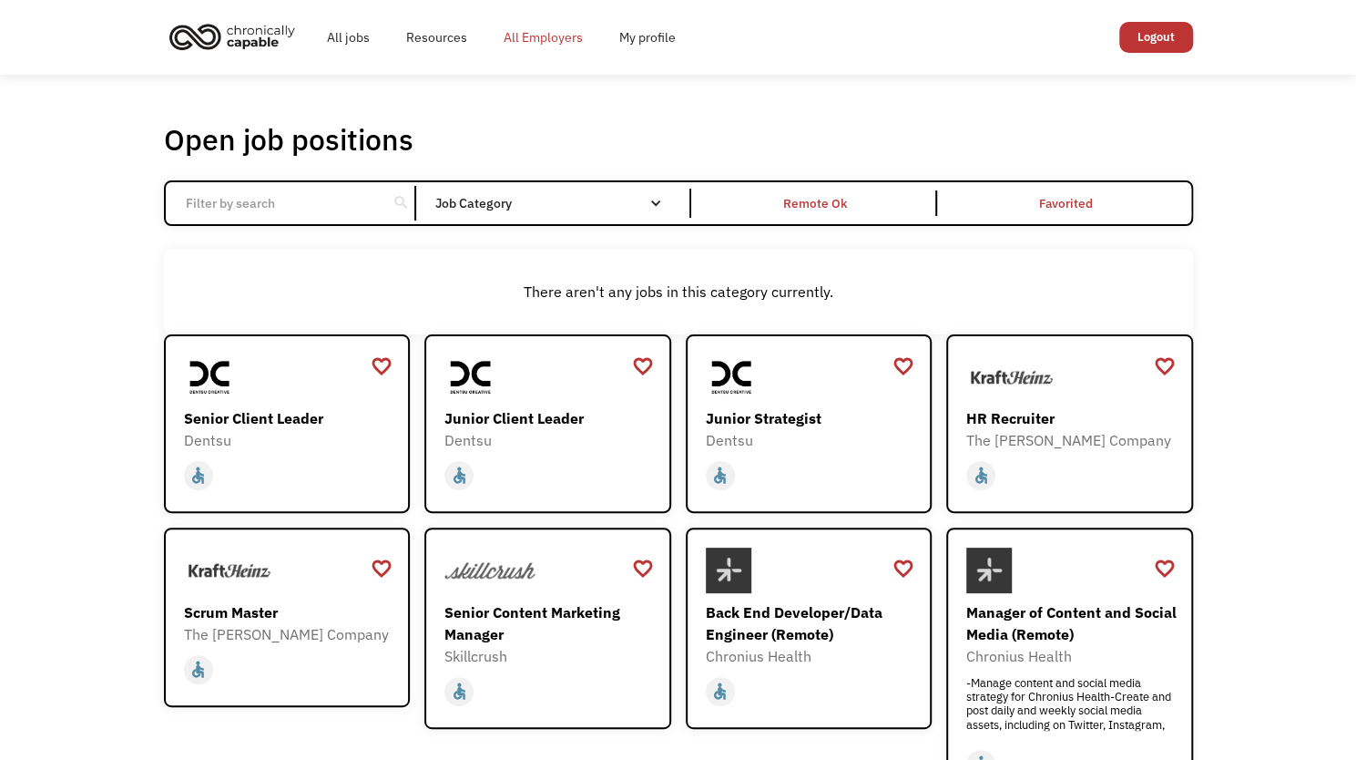
click at [543, 37] on link "All Employers" at bounding box center [543, 37] width 116 height 58
click at [539, 40] on link "All Employers" at bounding box center [543, 37] width 116 height 58
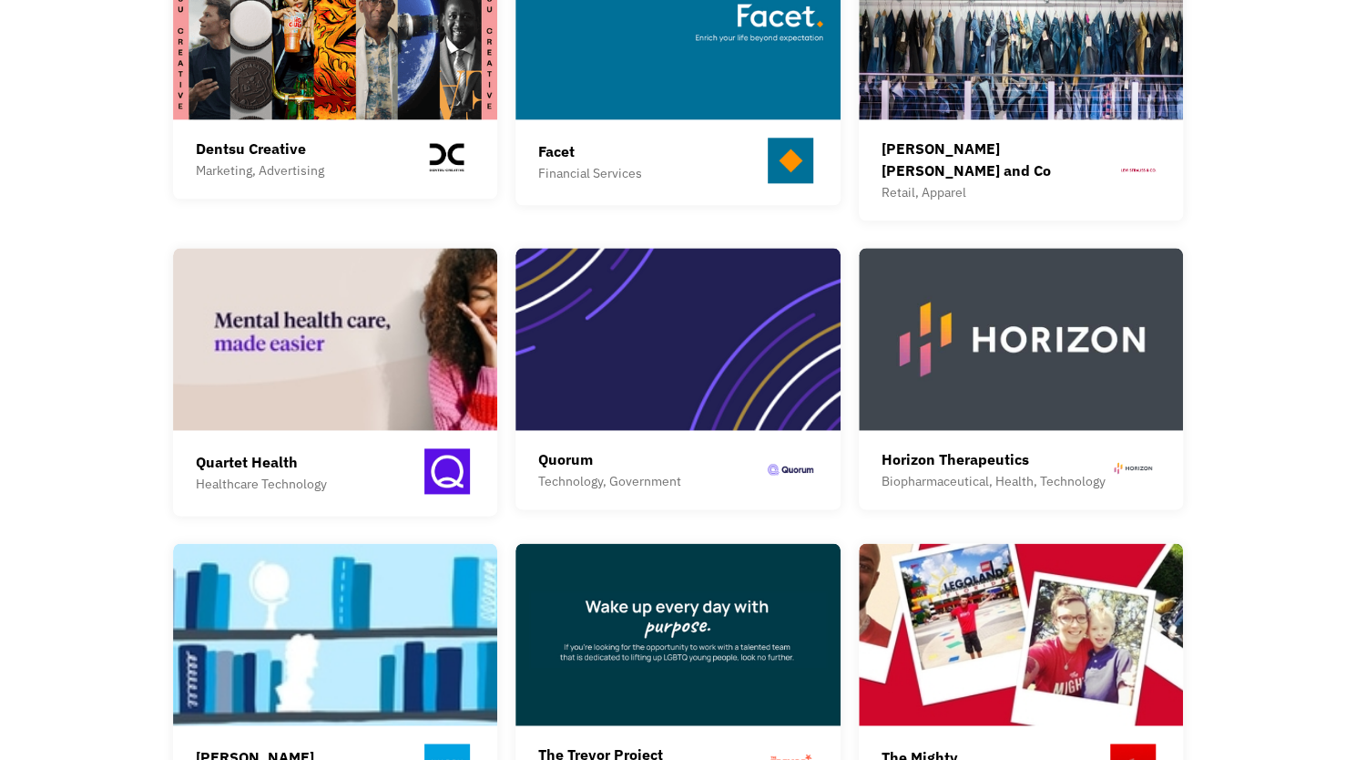
scroll to position [1275, 0]
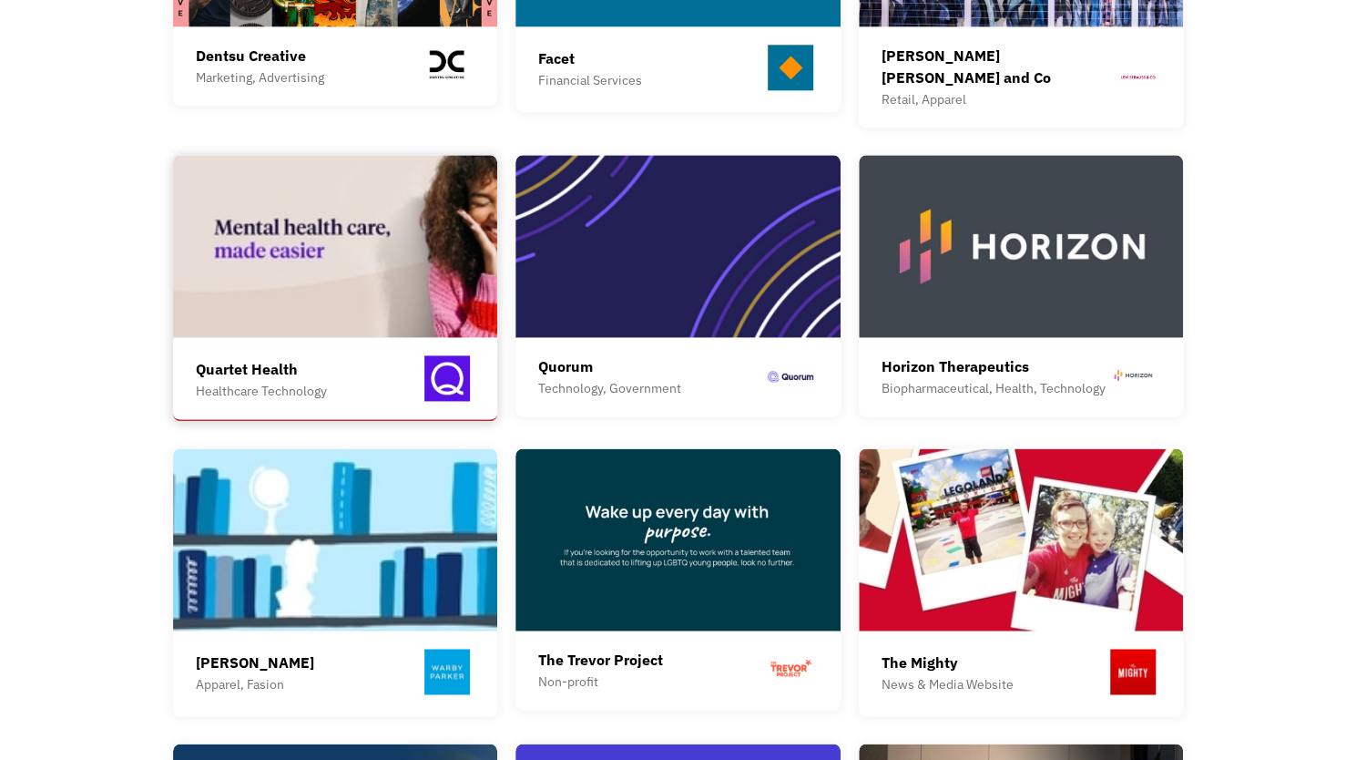
click at [333, 209] on img at bounding box center [335, 246] width 325 height 182
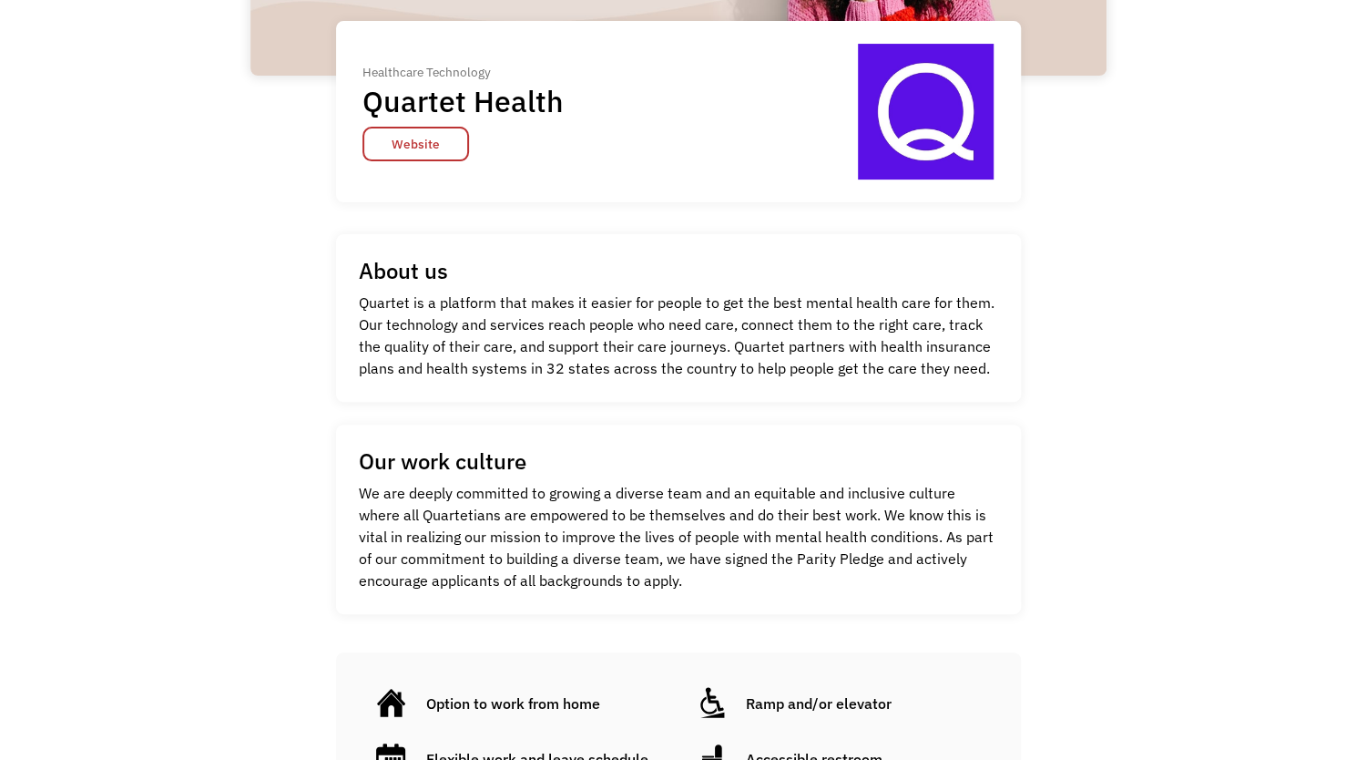
scroll to position [182, 0]
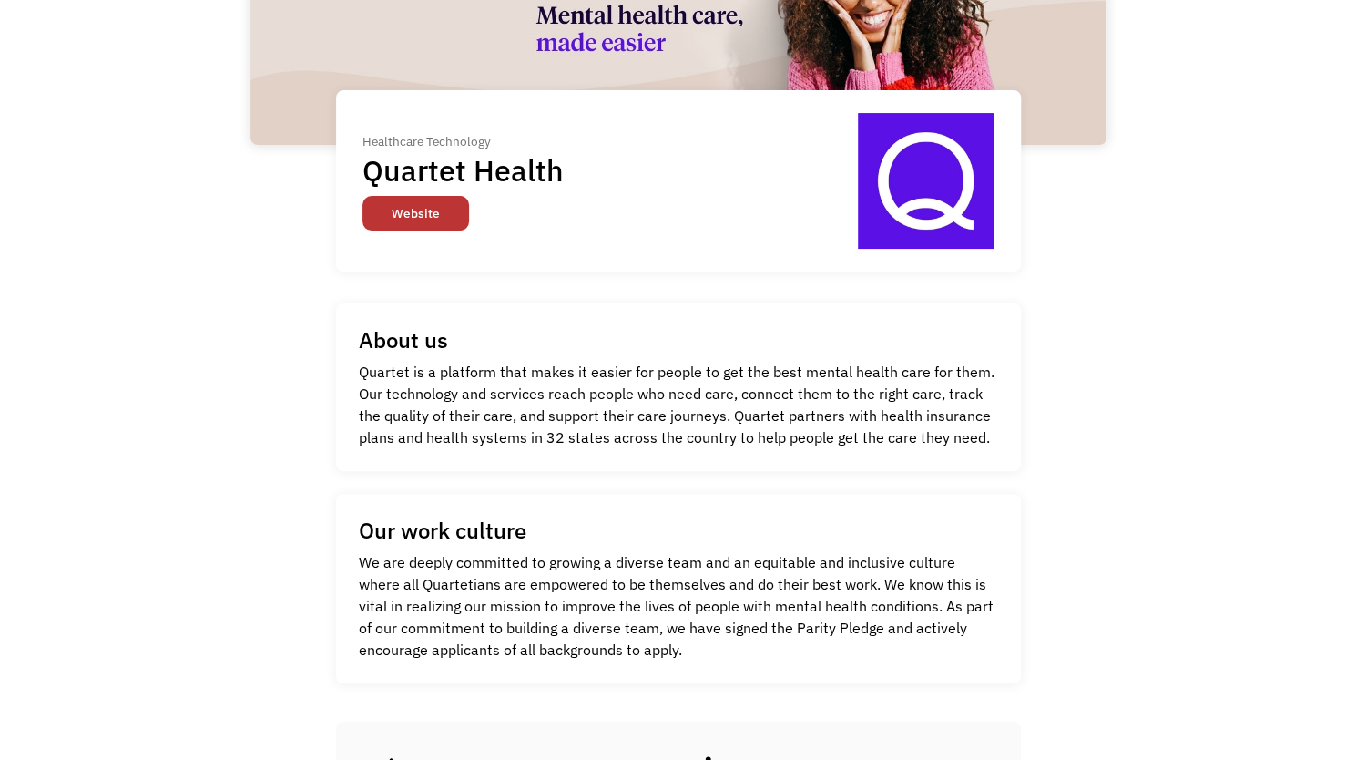
click at [433, 222] on link "Website" at bounding box center [415, 213] width 107 height 35
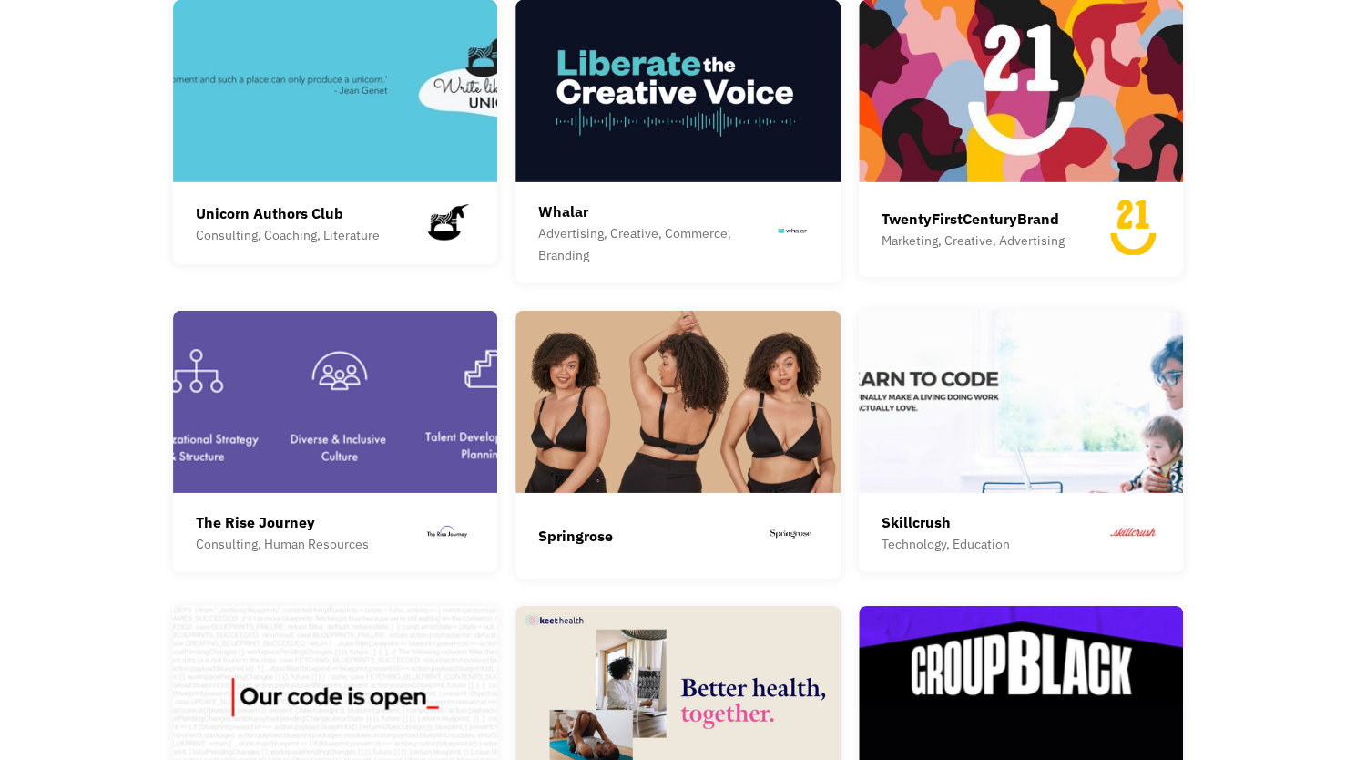
scroll to position [3187, 0]
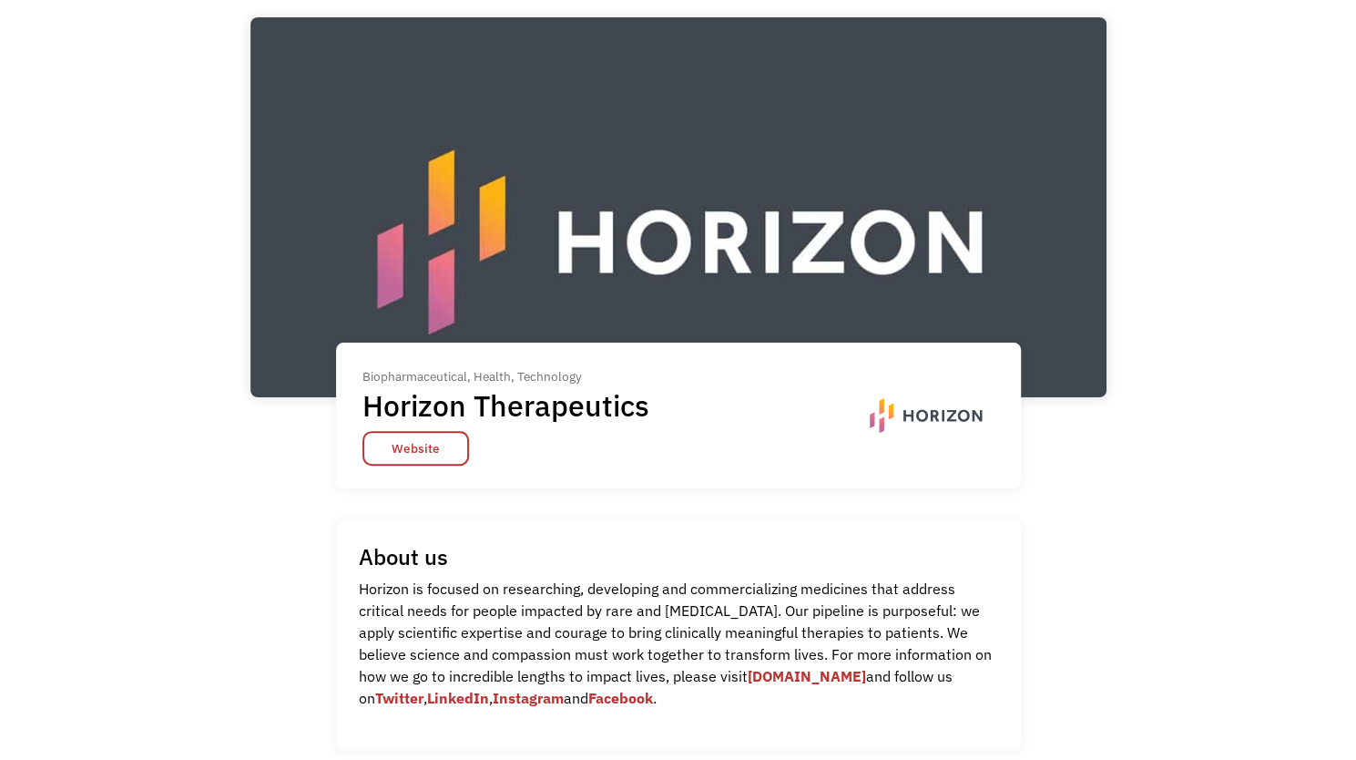
scroll to position [91, 0]
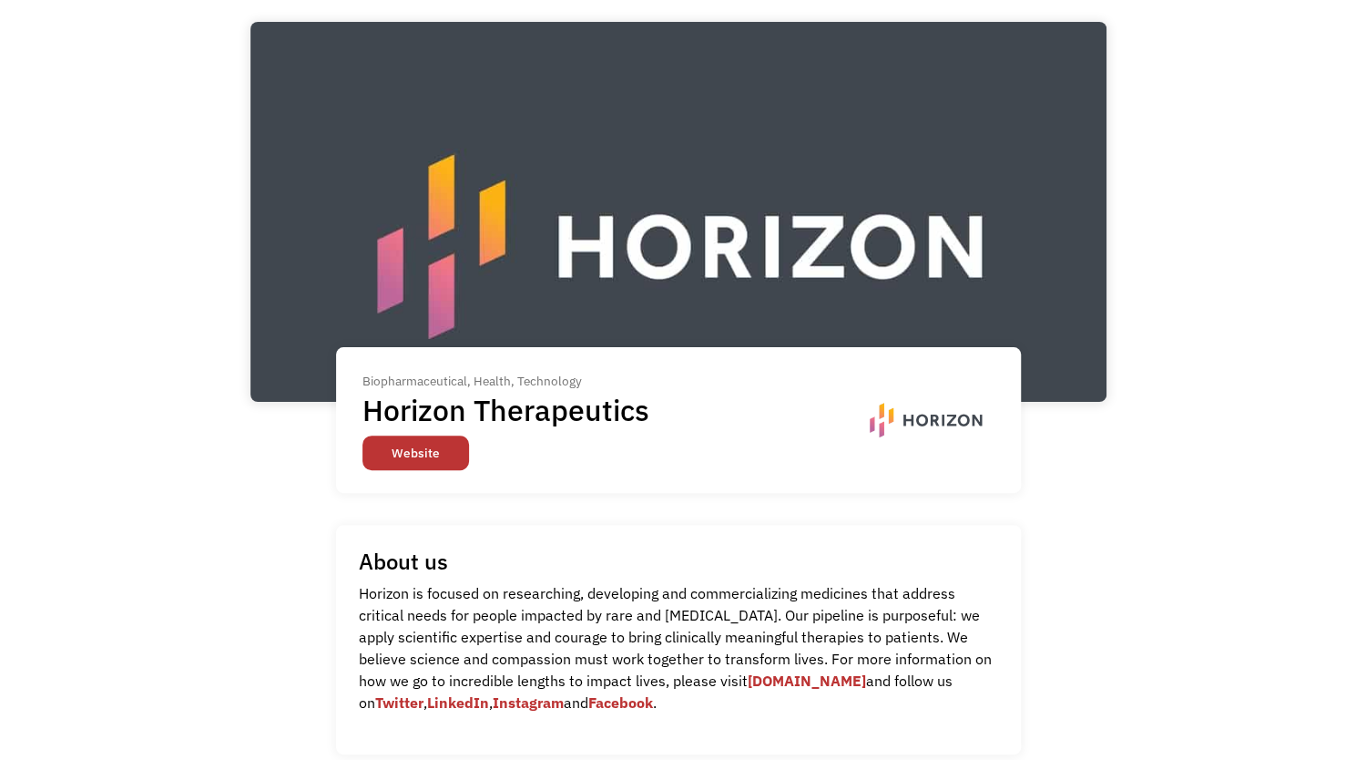
click at [411, 454] on link "Website" at bounding box center [415, 452] width 107 height 35
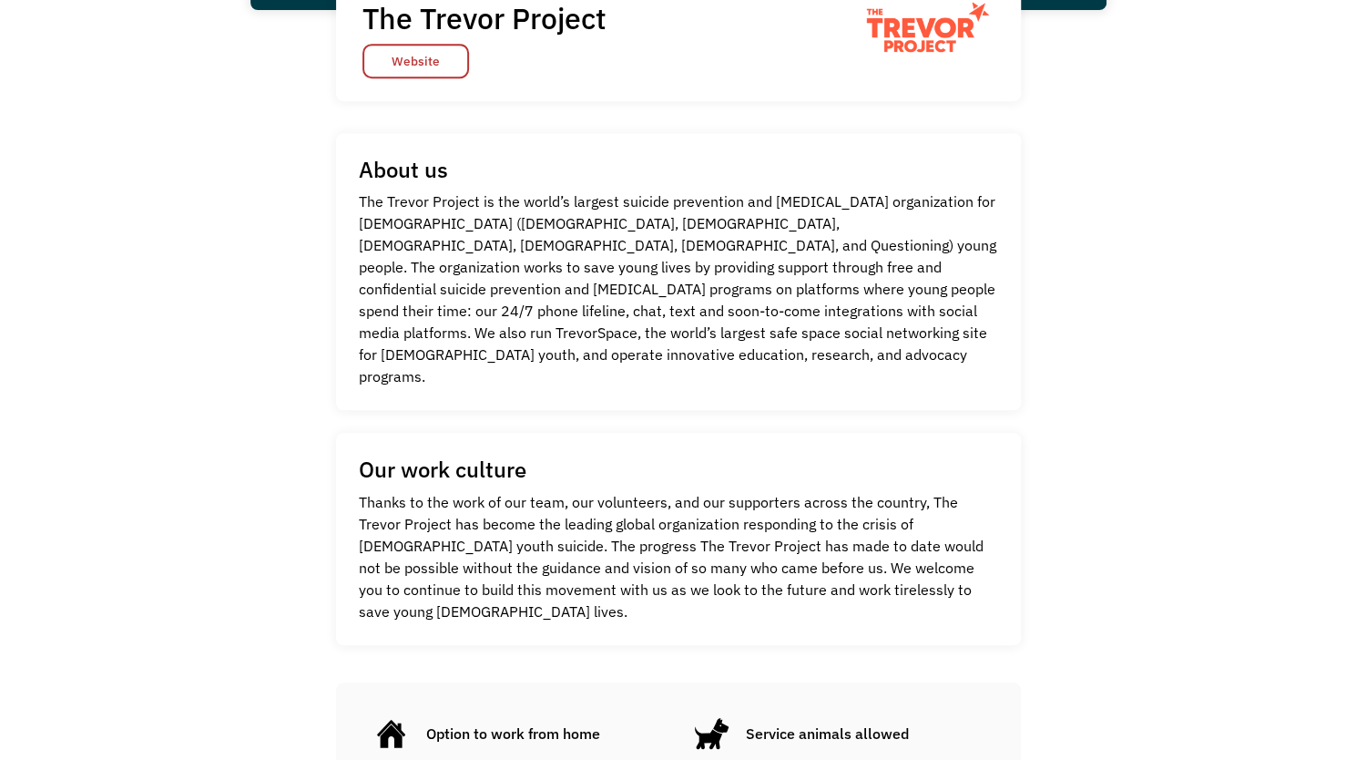
scroll to position [455, 0]
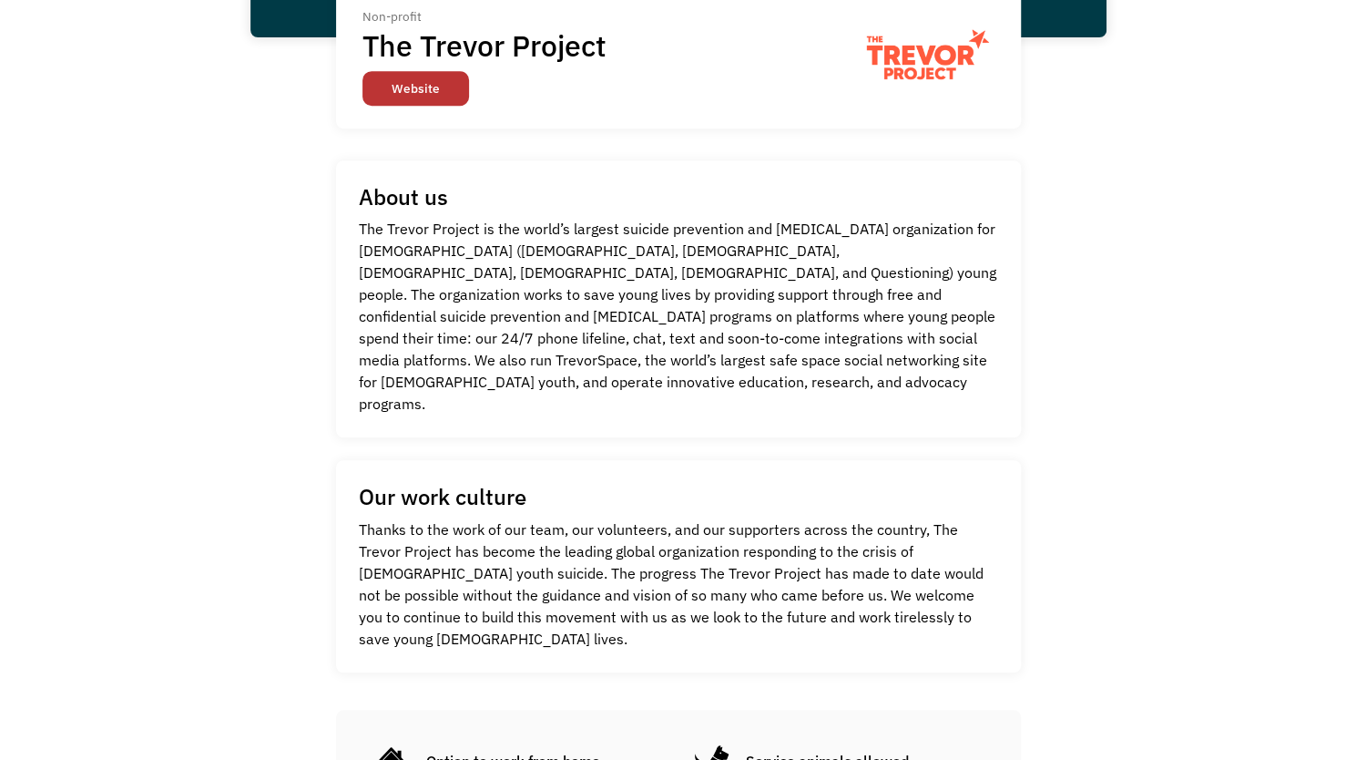
click at [410, 92] on link "Website" at bounding box center [415, 88] width 107 height 35
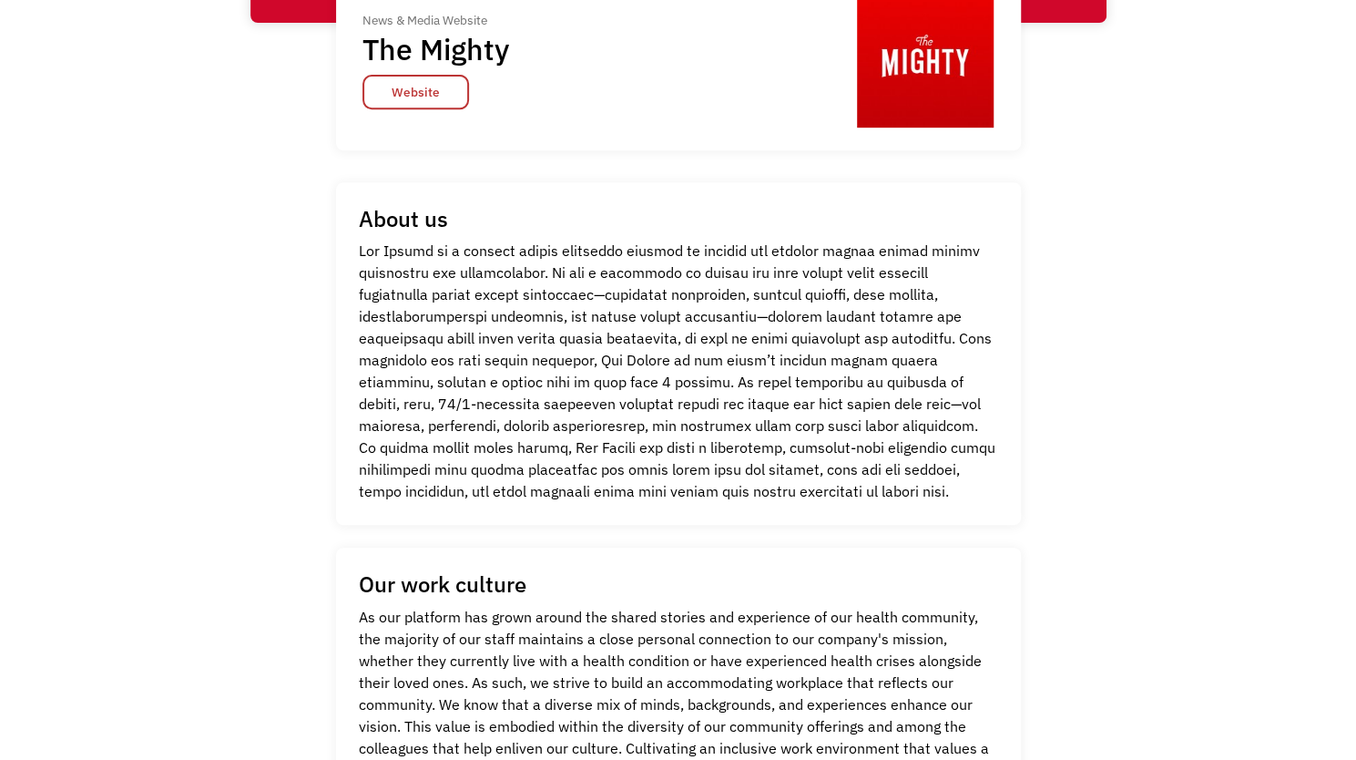
scroll to position [143, 0]
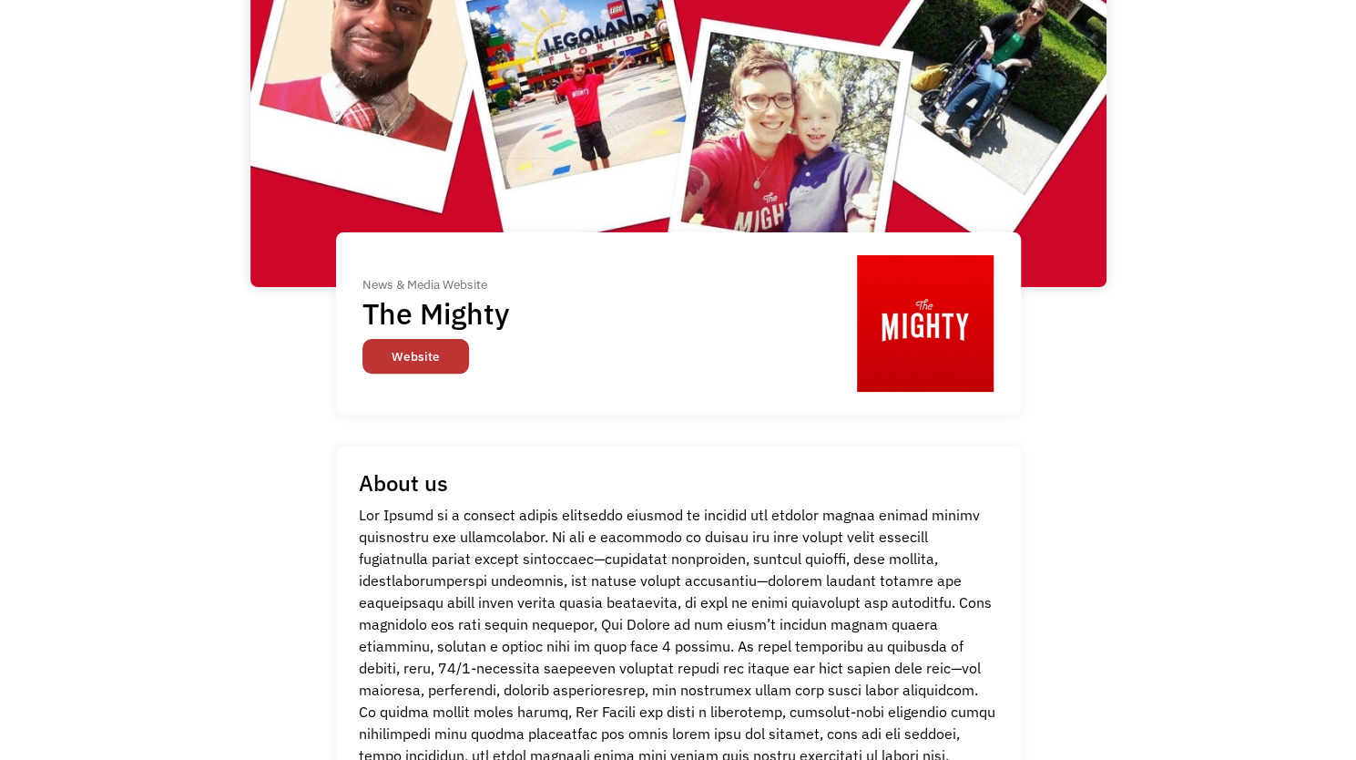
click at [423, 354] on link "Website" at bounding box center [415, 356] width 107 height 35
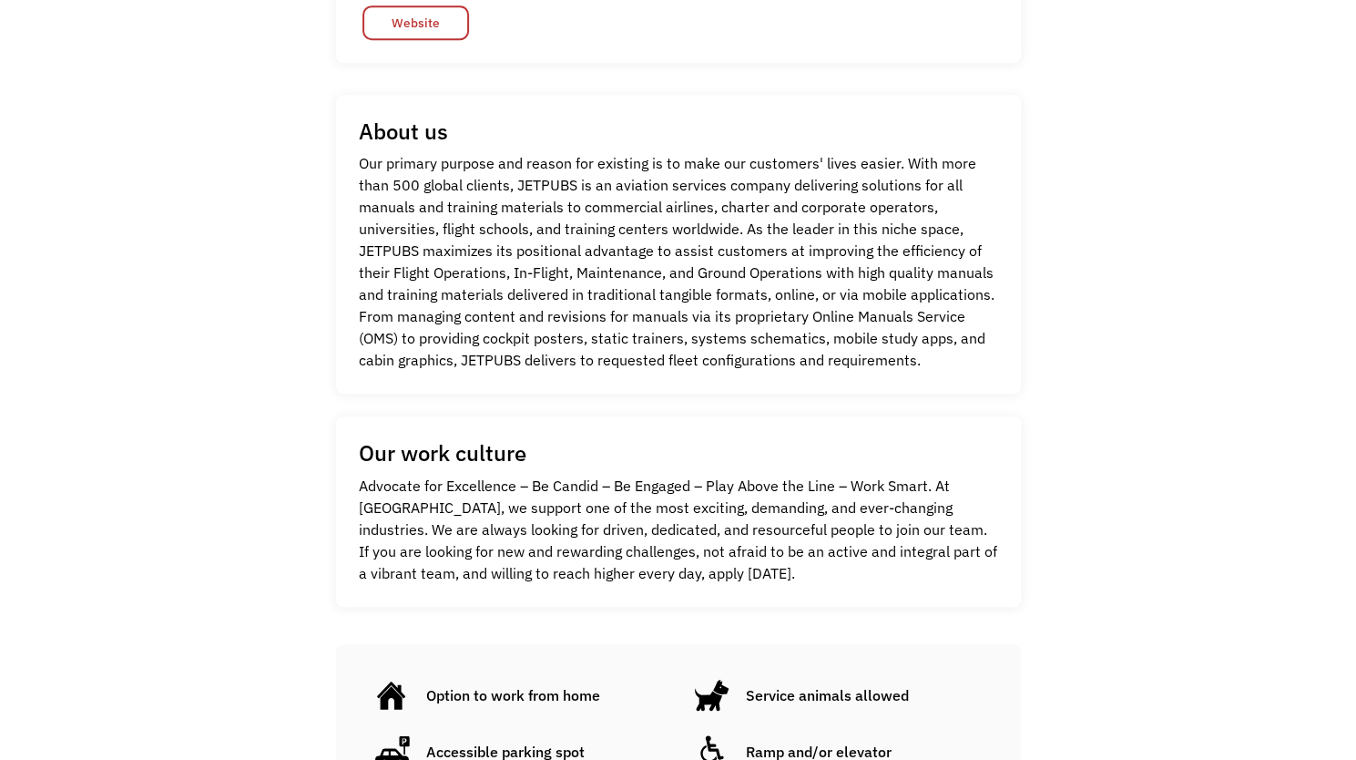
scroll to position [455, 0]
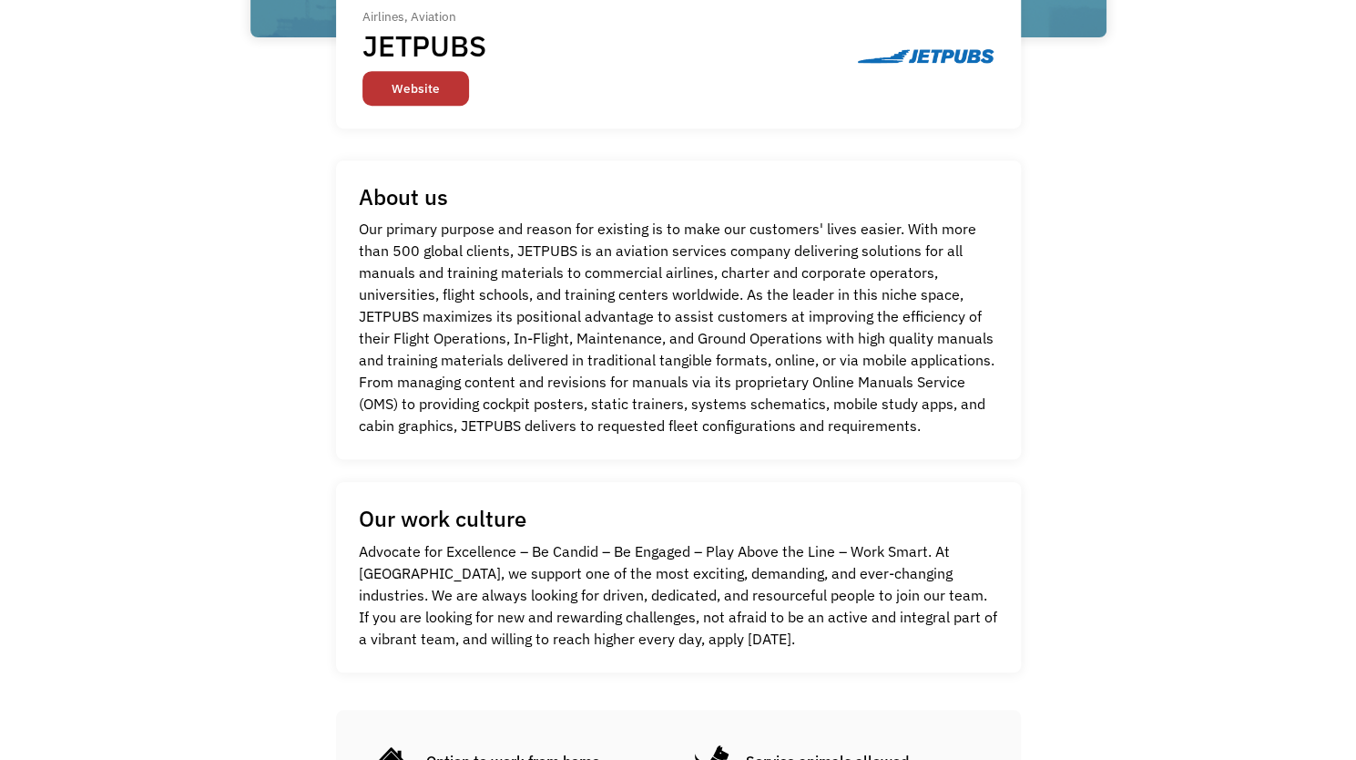
click at [413, 82] on link "Website" at bounding box center [415, 88] width 107 height 35
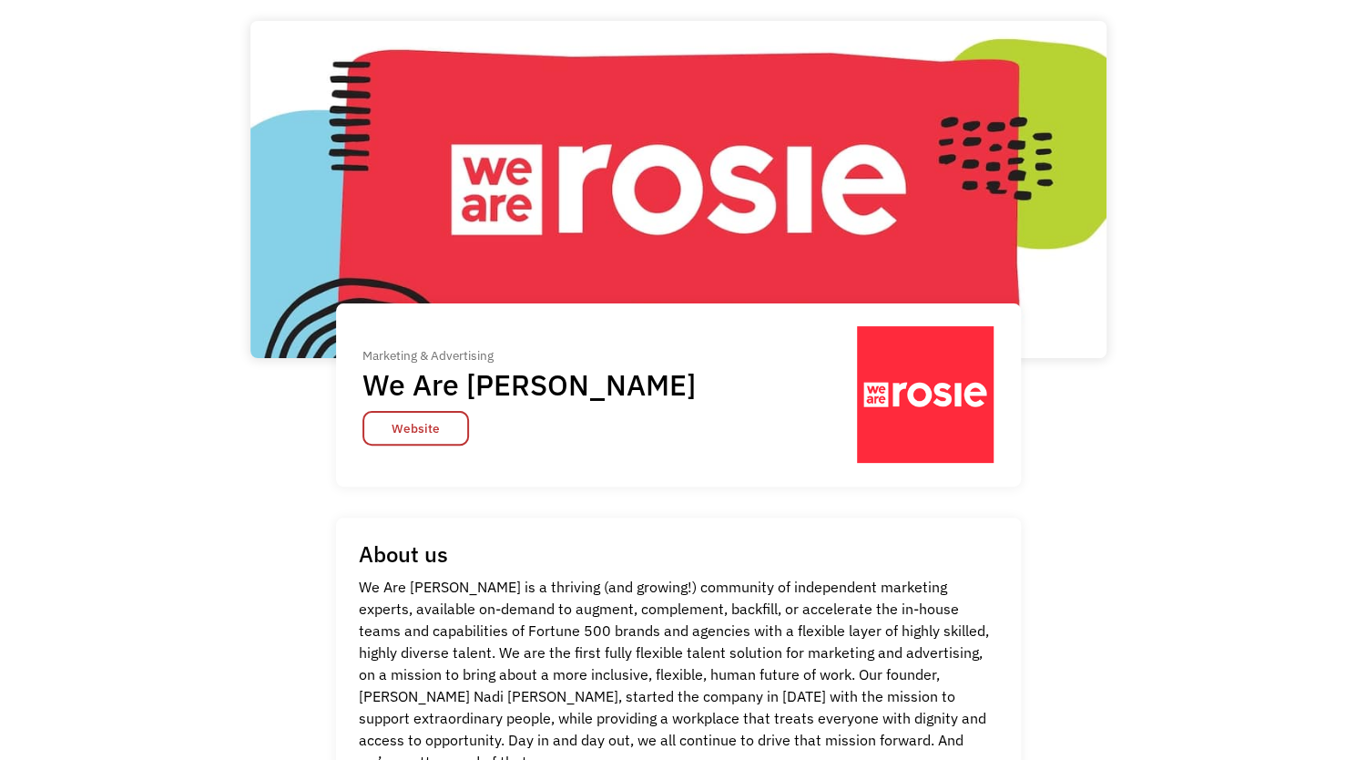
scroll to position [91, 0]
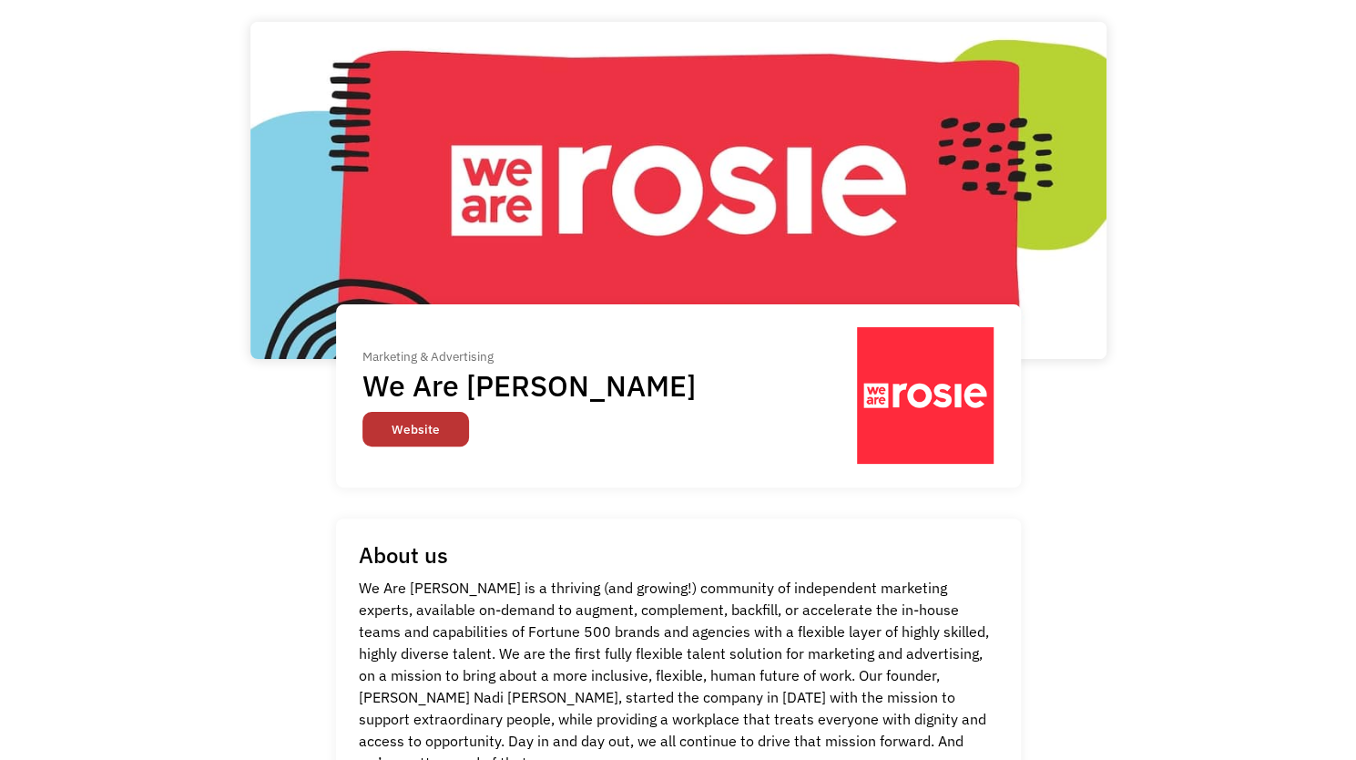
click at [413, 423] on link "Website" at bounding box center [415, 429] width 107 height 35
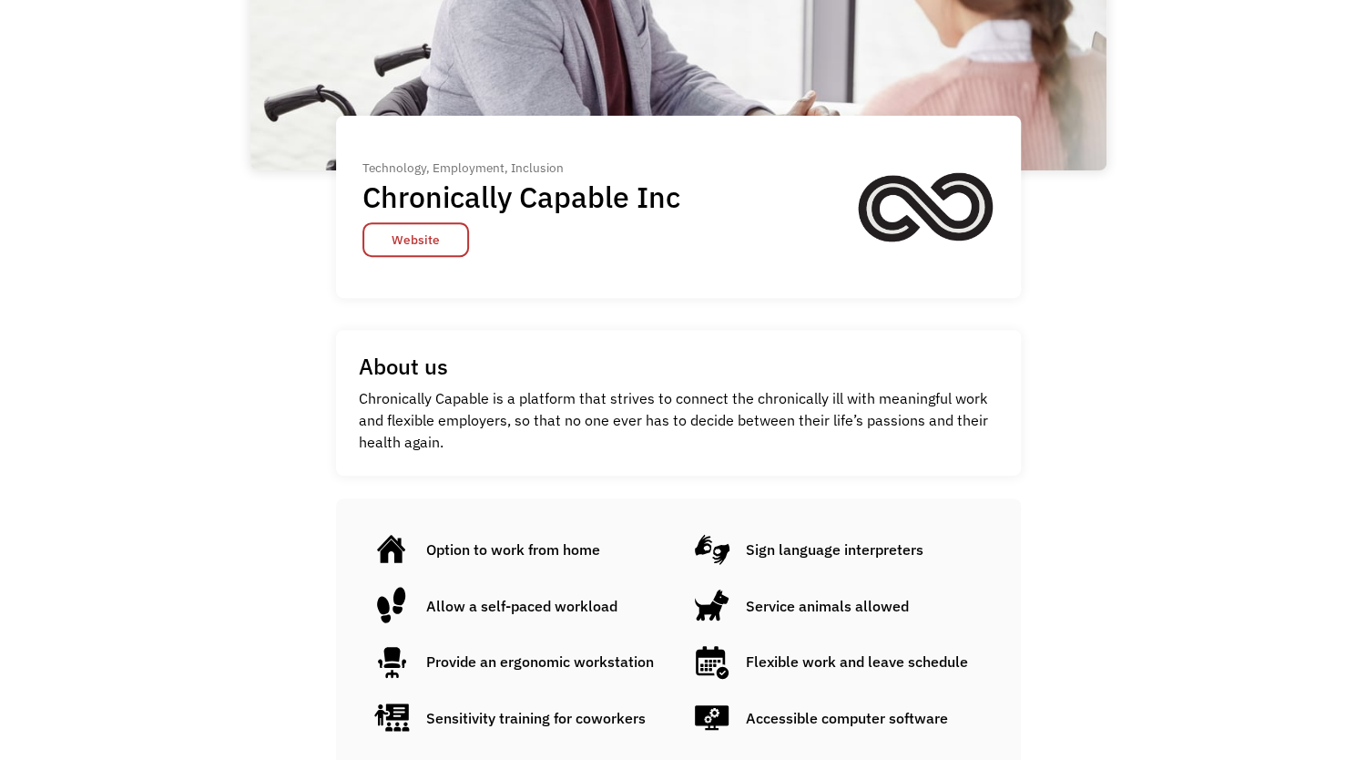
scroll to position [346, 0]
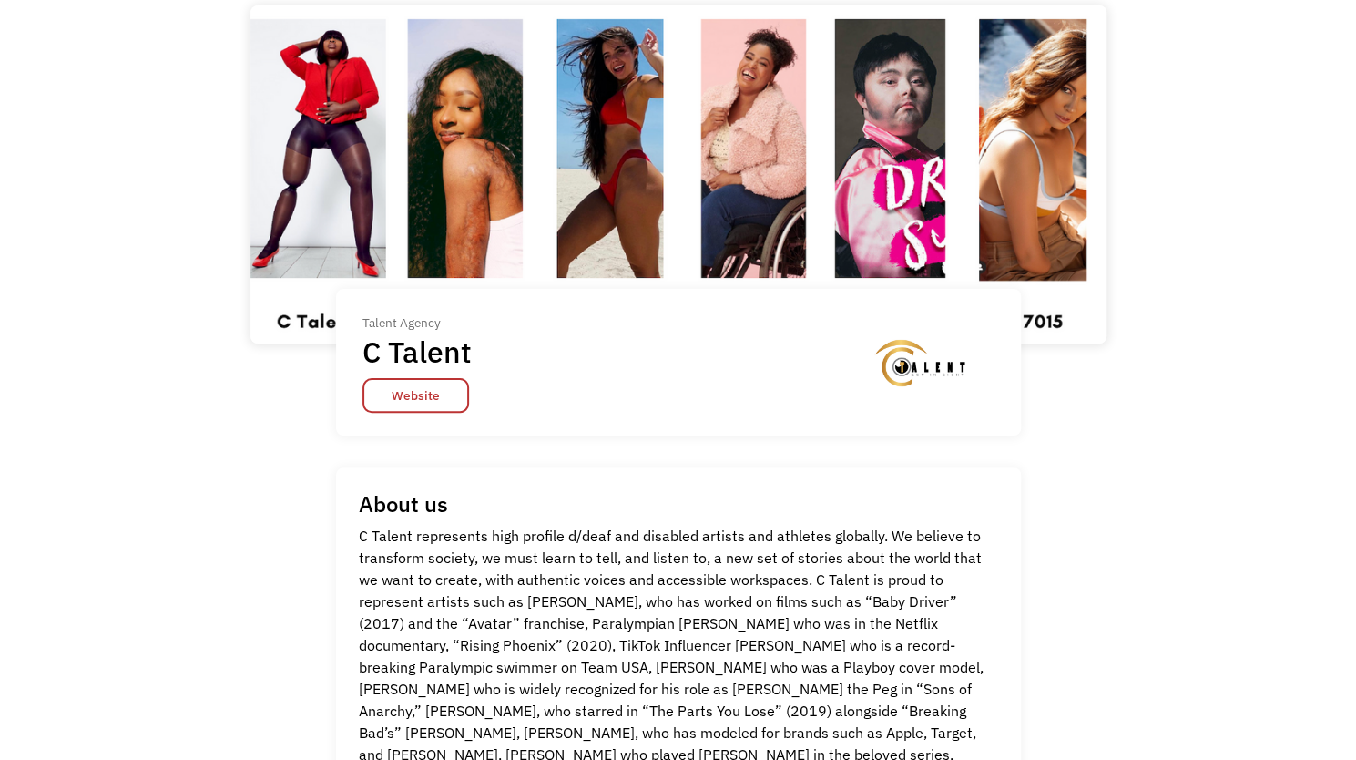
scroll to position [182, 0]
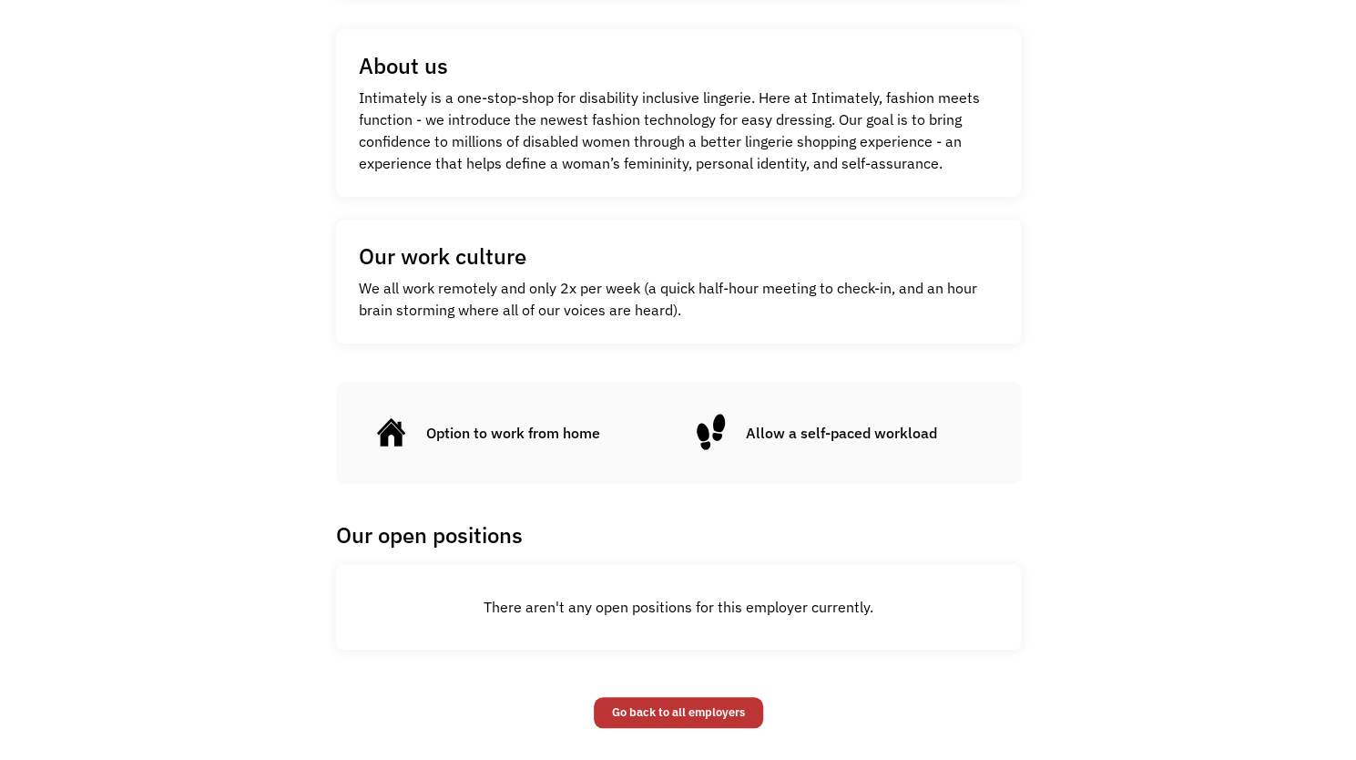
scroll to position [348, 0]
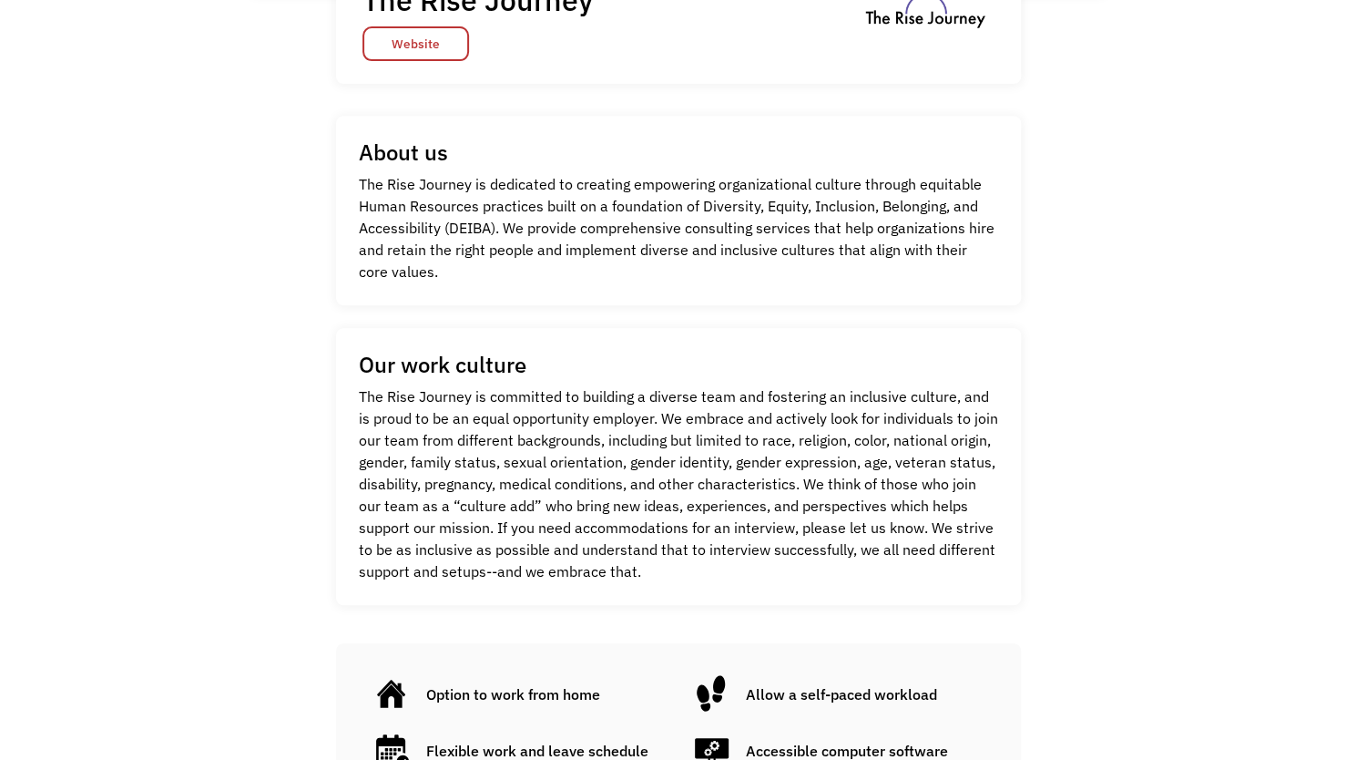
scroll to position [364, 0]
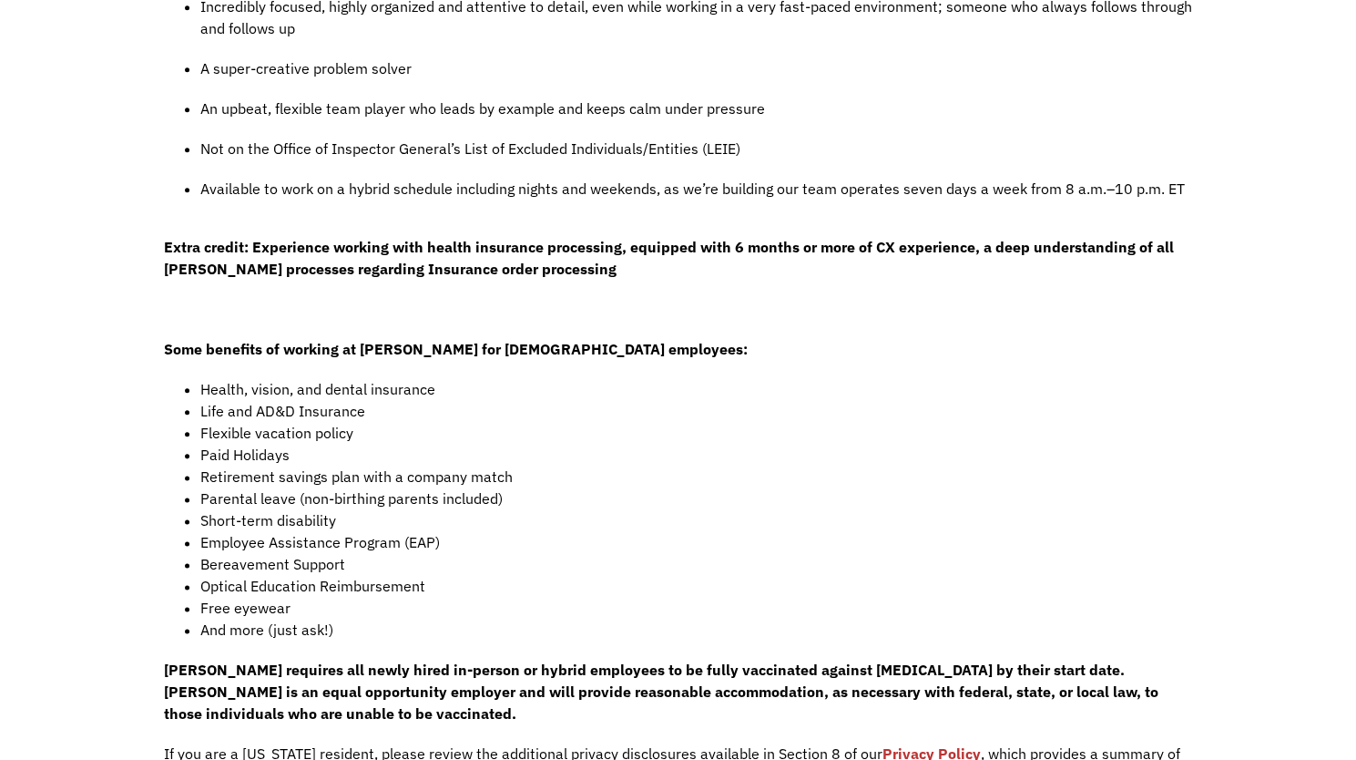
scroll to position [1093, 0]
